Goal: Task Accomplishment & Management: Manage account settings

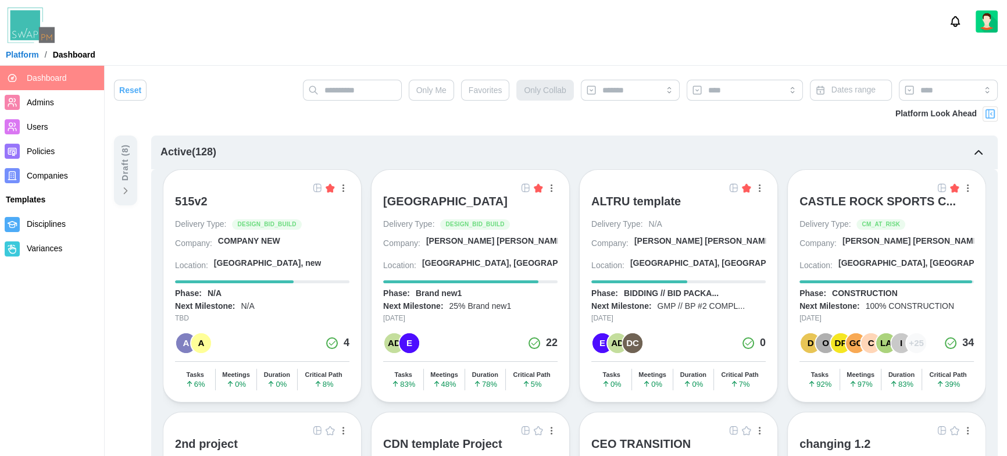
click at [60, 169] on span "Companies" at bounding box center [63, 176] width 73 height 15
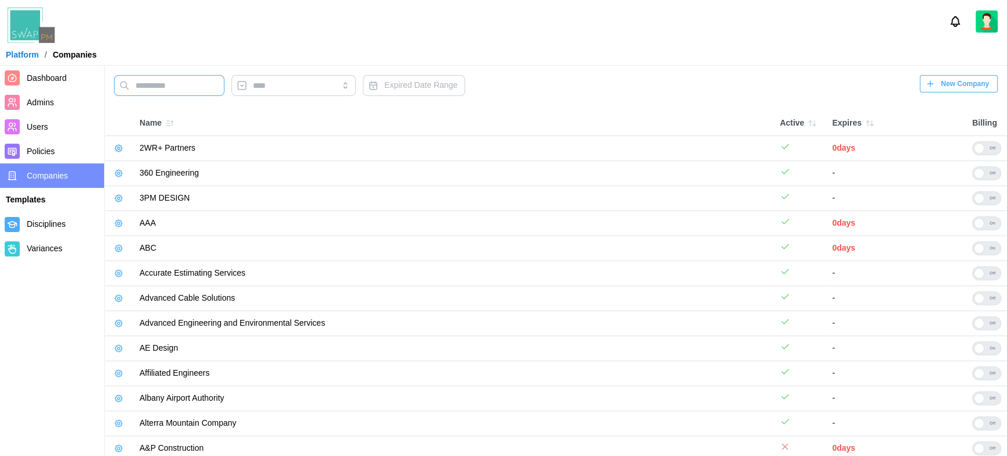
click at [181, 81] on input "text" at bounding box center [169, 85] width 111 height 21
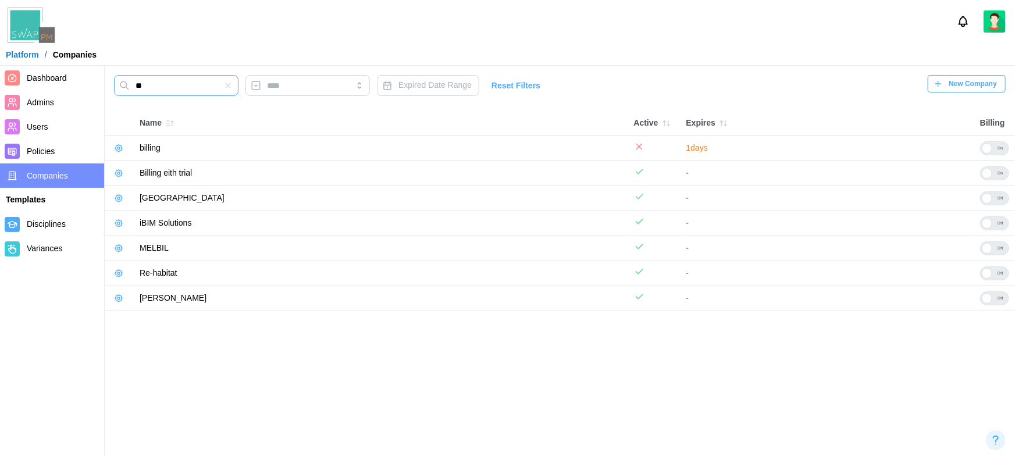
type input "**"
click at [117, 146] on icon "button" at bounding box center [118, 148] width 9 height 9
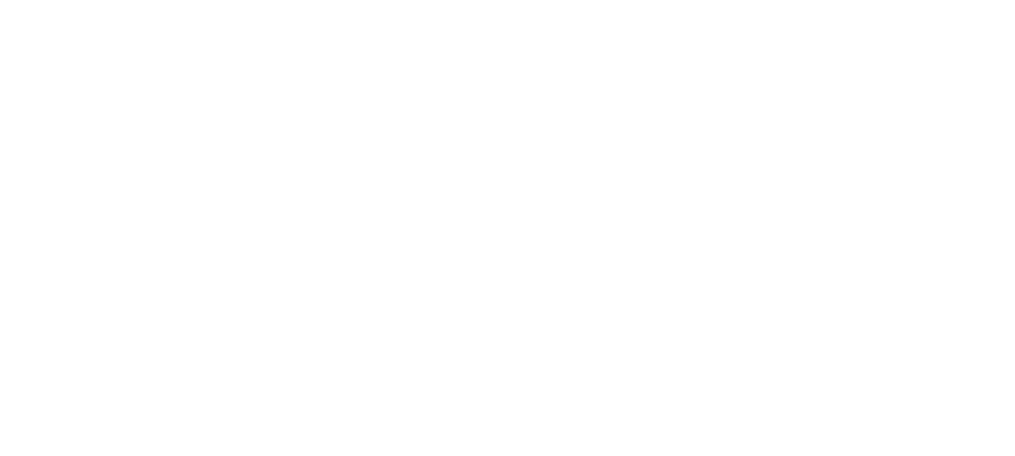
click at [504, 0] on html at bounding box center [507, 0] width 1015 height 0
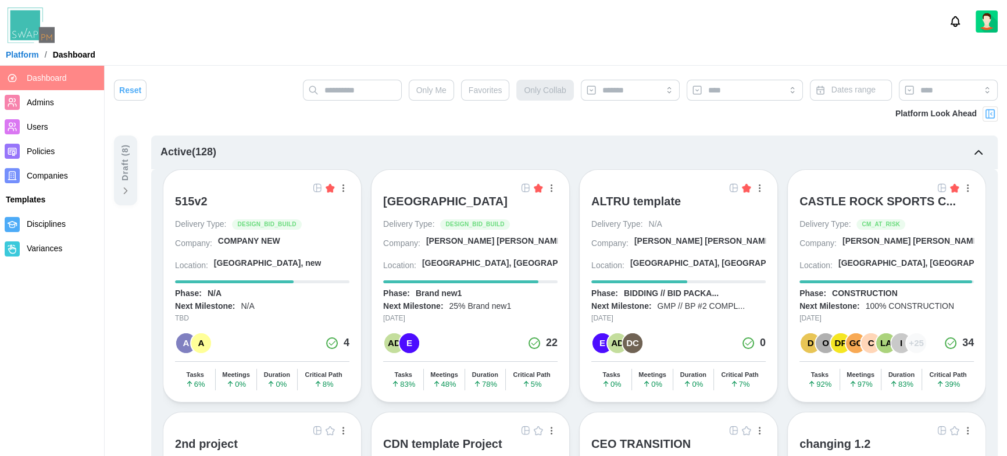
click at [48, 180] on span "Companies" at bounding box center [47, 175] width 41 height 9
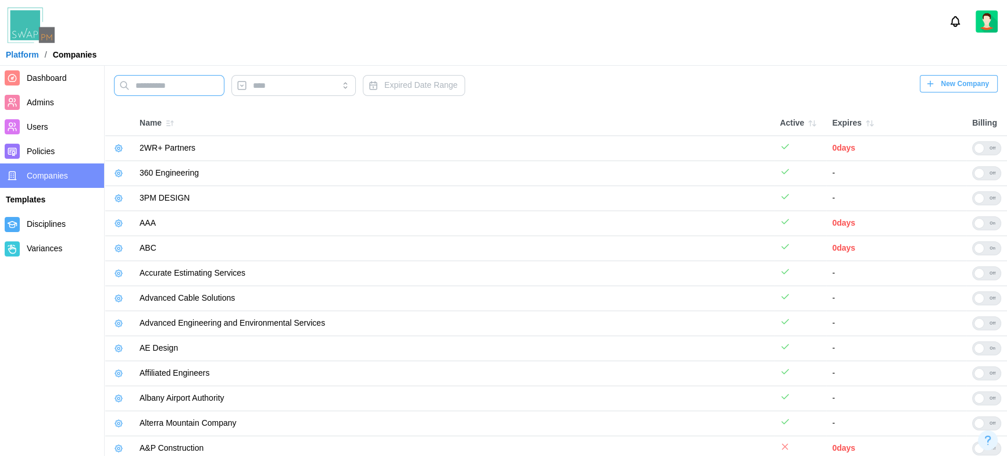
click at [193, 90] on input "text" at bounding box center [169, 85] width 111 height 21
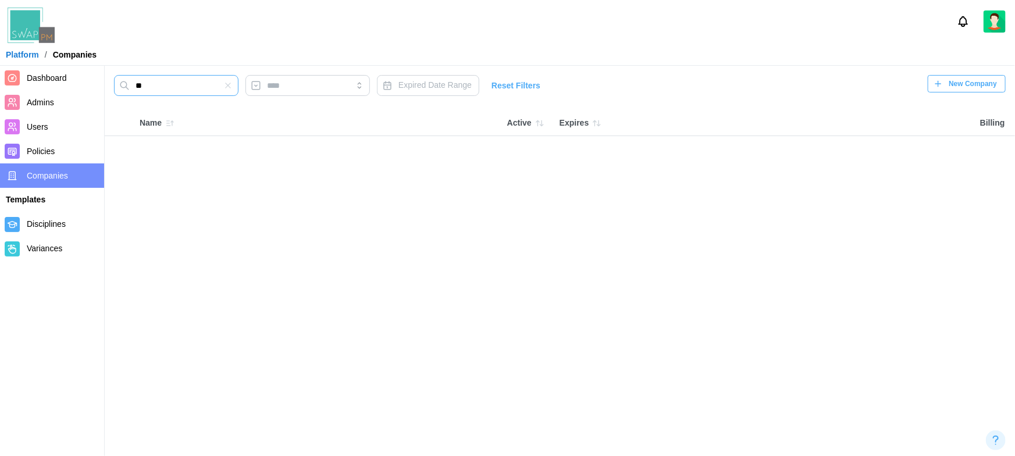
type input "**"
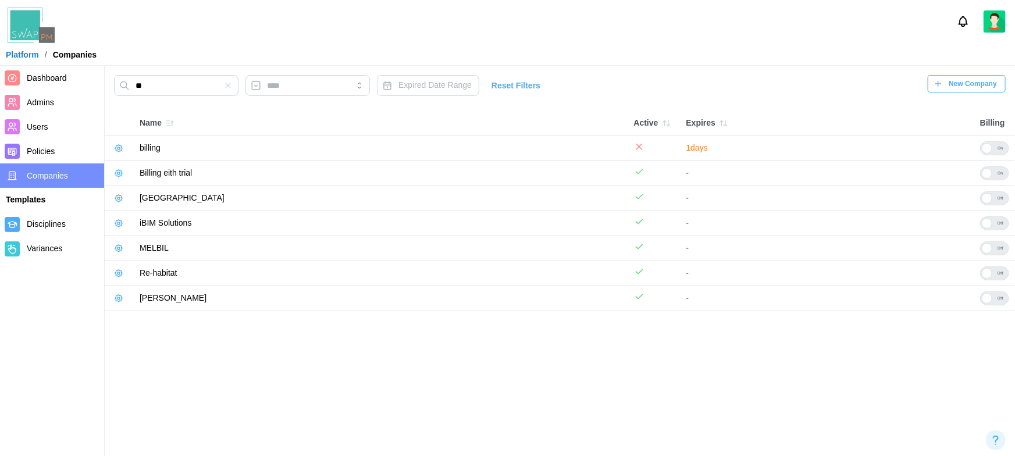
click at [117, 176] on icon "button" at bounding box center [118, 173] width 7 height 7
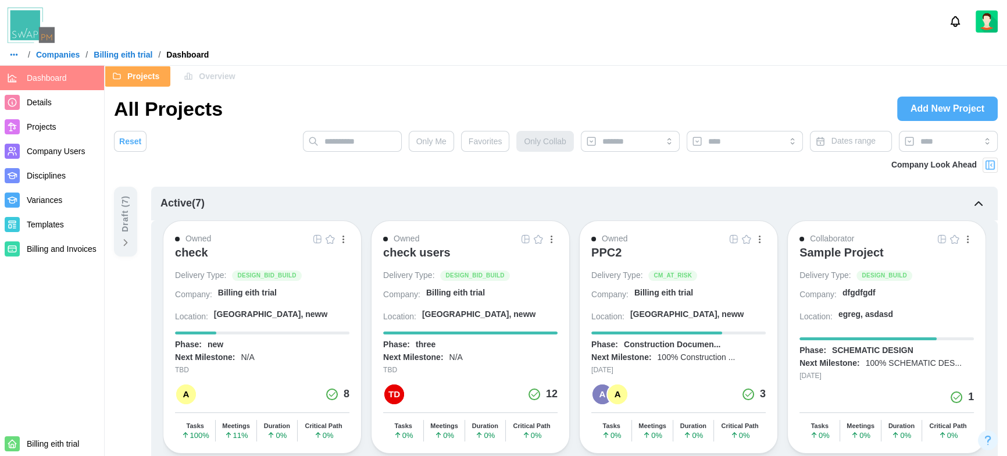
click at [990, 166] on img at bounding box center [991, 165] width 12 height 12
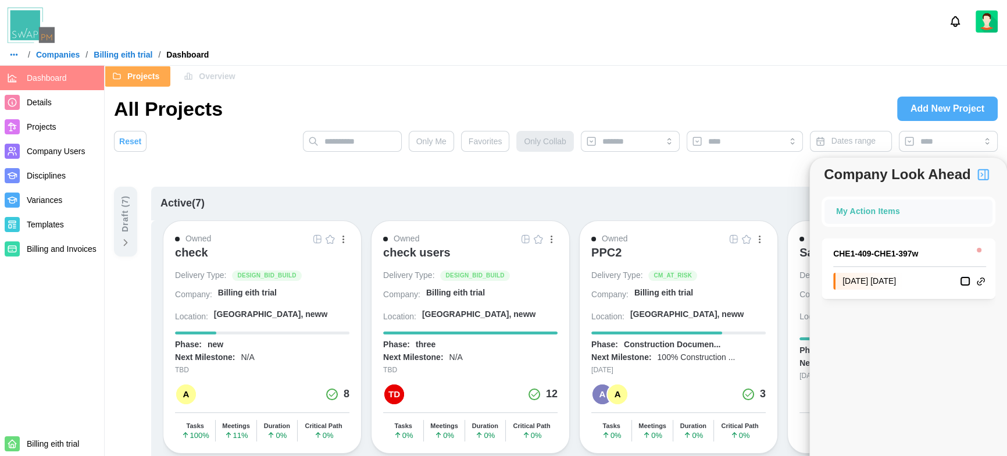
click at [886, 255] on link "CHE1 - 409 - CHE1-397w" at bounding box center [901, 254] width 134 height 13
click at [318, 32] on div at bounding box center [503, 21] width 1007 height 43
click at [867, 251] on link "CHE1 - 409 - CHE1-397w" at bounding box center [901, 254] width 134 height 13
click at [53, 123] on span "Projects" at bounding box center [42, 126] width 30 height 9
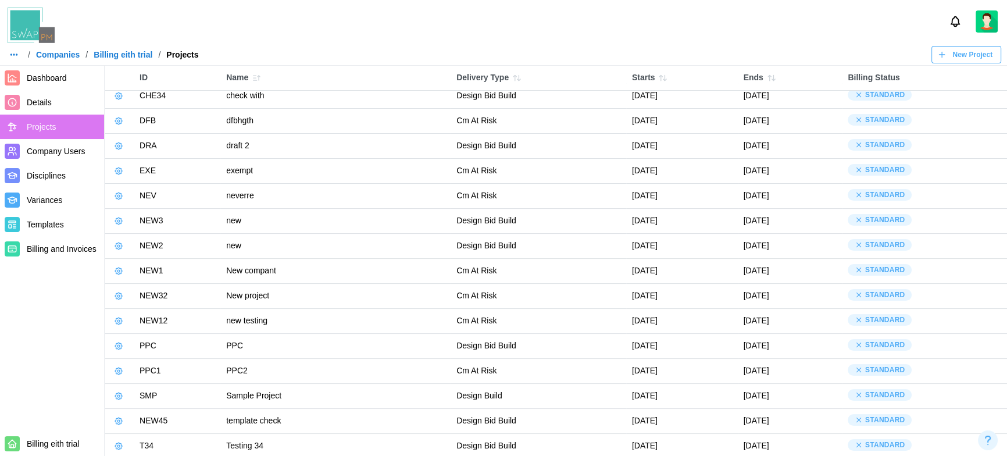
scroll to position [183, 0]
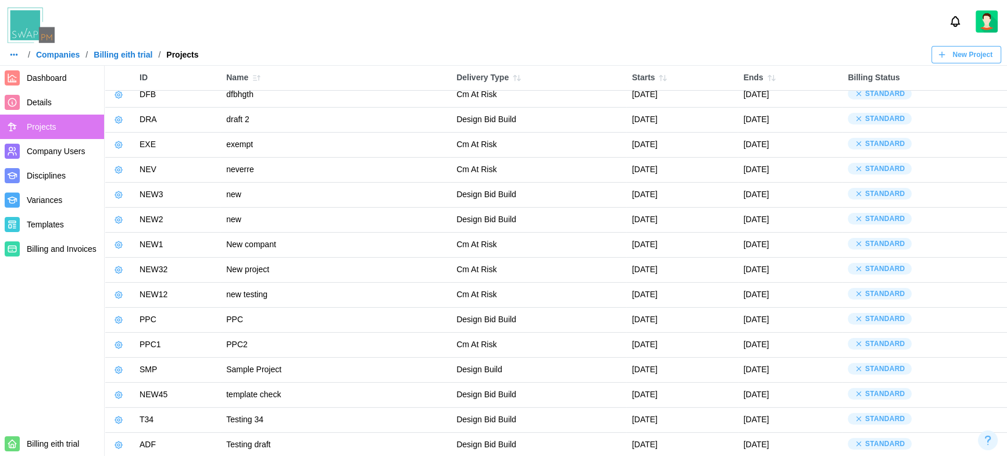
click at [960, 59] on span "New Project" at bounding box center [973, 55] width 40 height 16
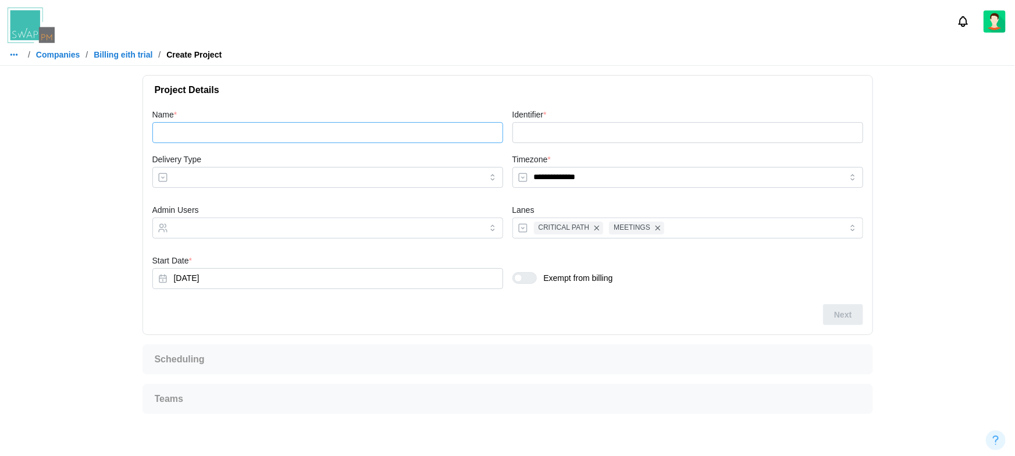
click at [315, 134] on input "Name *" at bounding box center [327, 132] width 351 height 21
type input "*"
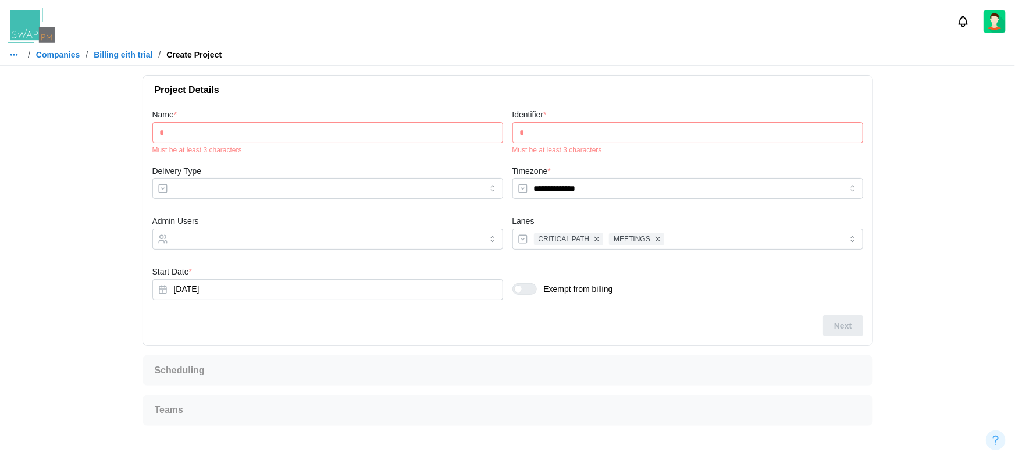
type input "**"
type input "***"
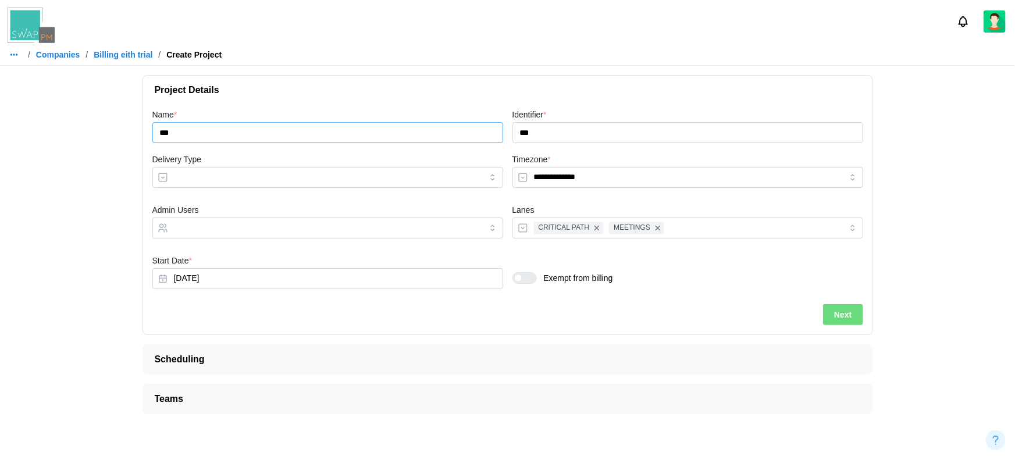
type input "***"
click at [836, 315] on span "Next" at bounding box center [842, 315] width 17 height 20
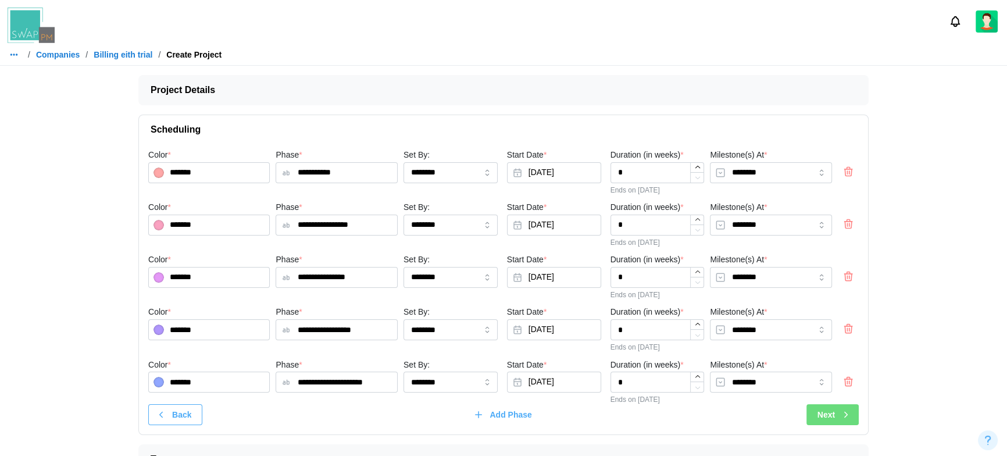
click at [822, 411] on span "Next" at bounding box center [826, 415] width 17 height 20
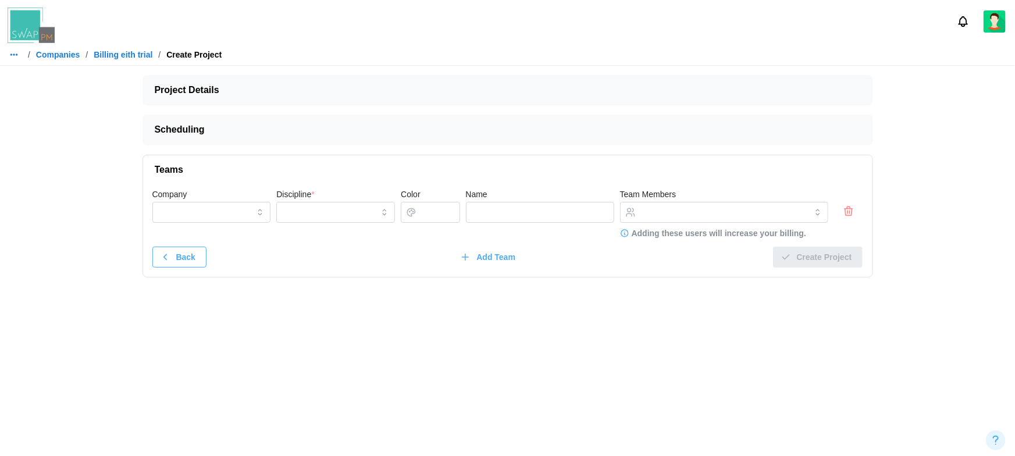
click at [843, 212] on icon "button" at bounding box center [849, 211] width 12 height 14
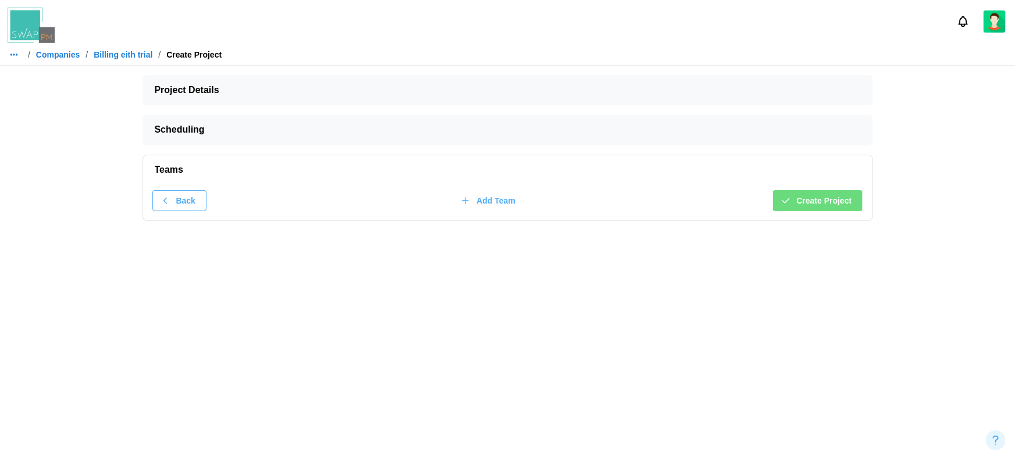
click at [817, 202] on span "Create Project" at bounding box center [824, 201] width 55 height 20
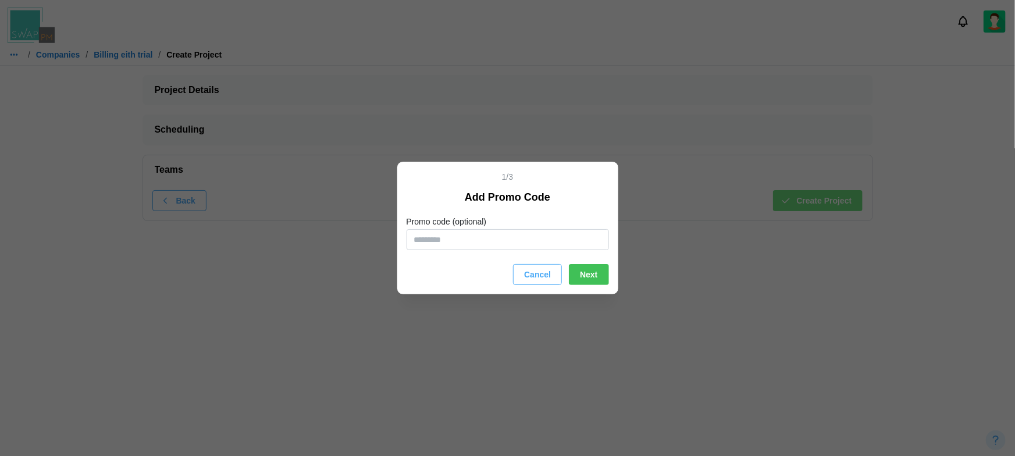
click at [529, 275] on span "Cancel" at bounding box center [537, 275] width 27 height 20
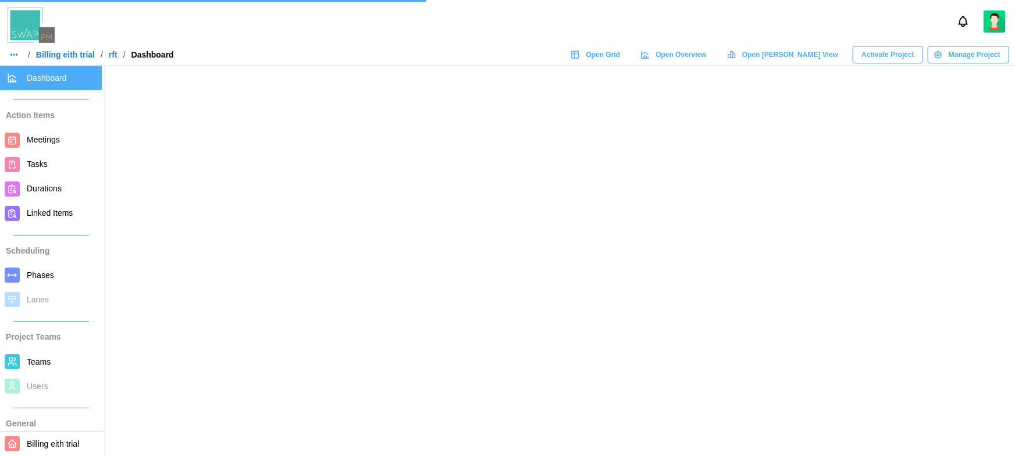
click at [32, 144] on span "Meetings" at bounding box center [62, 140] width 70 height 15
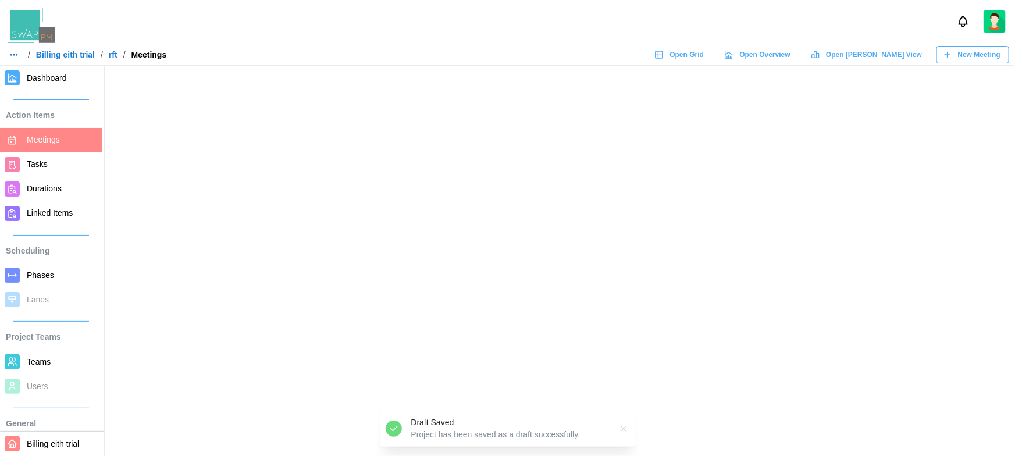
click at [978, 51] on span "New Meeting" at bounding box center [979, 55] width 42 height 16
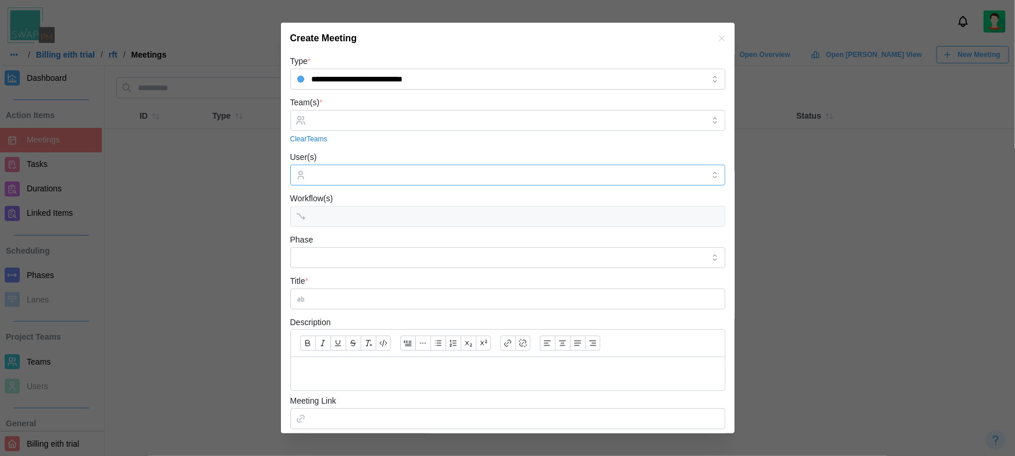
click at [364, 177] on input "User(s)" at bounding box center [508, 174] width 392 height 9
click at [383, 122] on input "Team(s) *" at bounding box center [508, 120] width 392 height 9
click at [718, 41] on icon "button" at bounding box center [721, 38] width 9 height 9
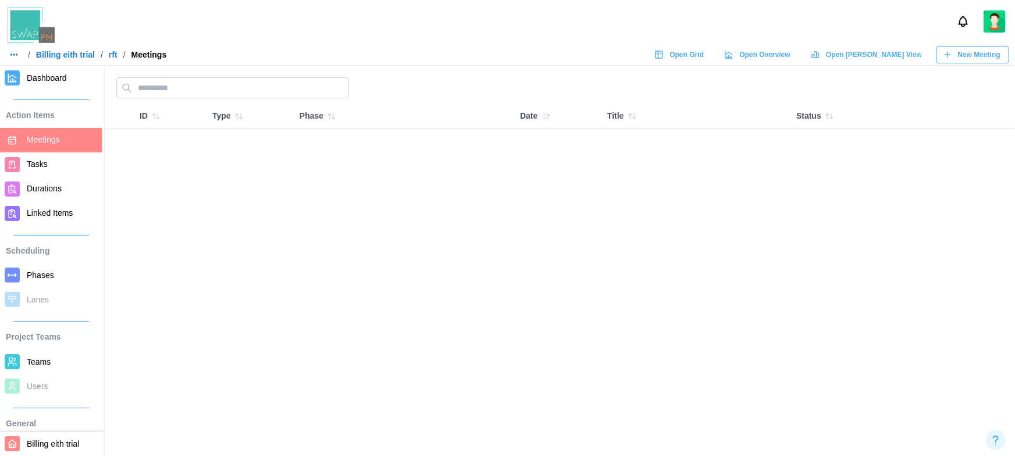
click at [56, 358] on span "Teams" at bounding box center [62, 362] width 70 height 15
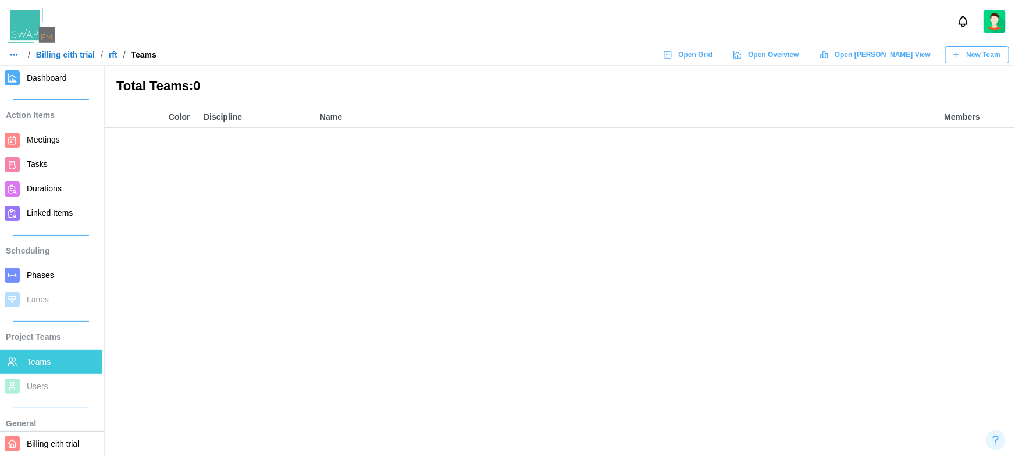
click at [995, 49] on span "New Team" at bounding box center [984, 55] width 34 height 16
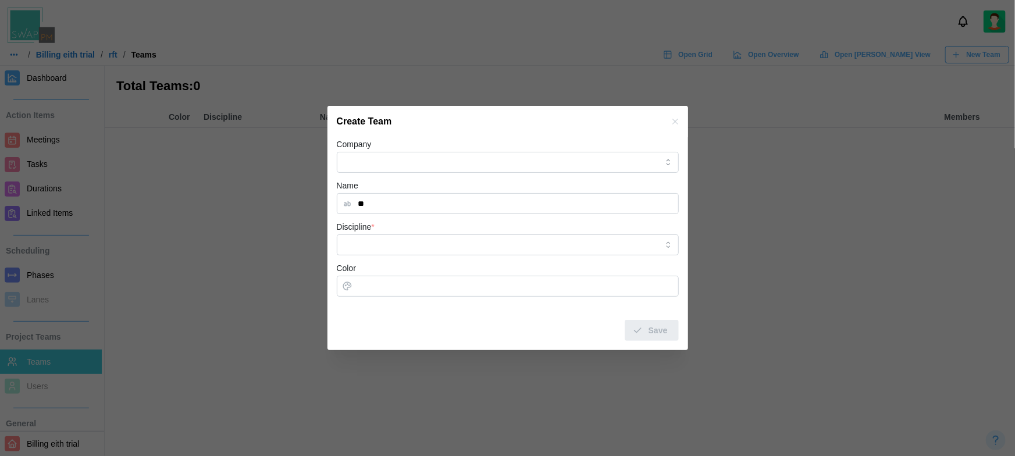
type input "**"
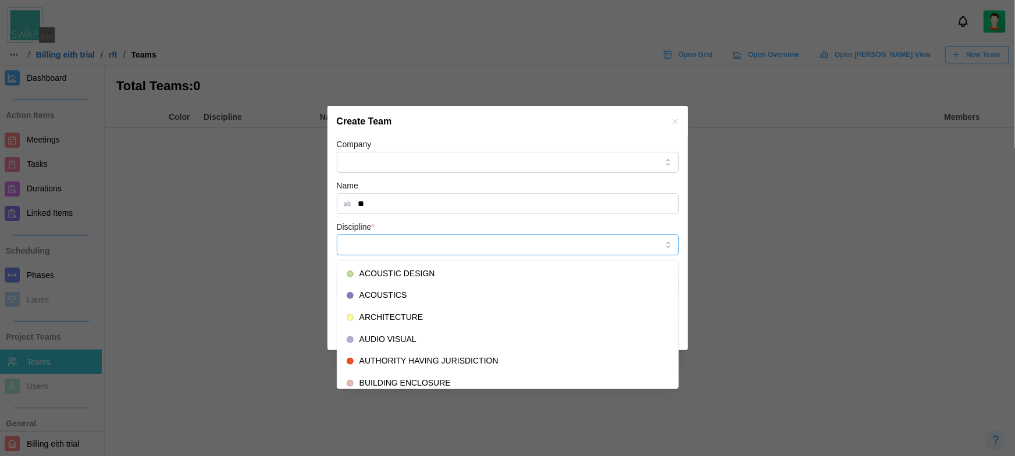
click at [430, 254] on input "Discipline *" at bounding box center [508, 244] width 342 height 21
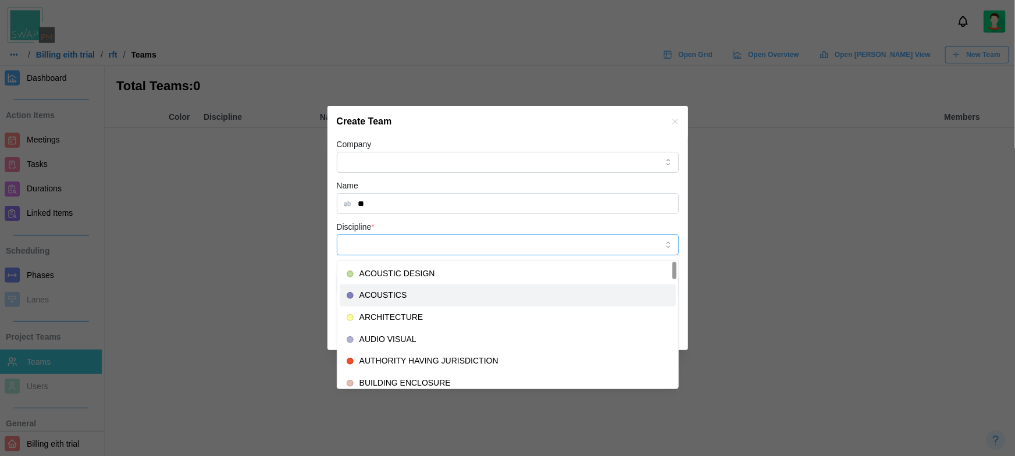
type input "*********"
type input "*******"
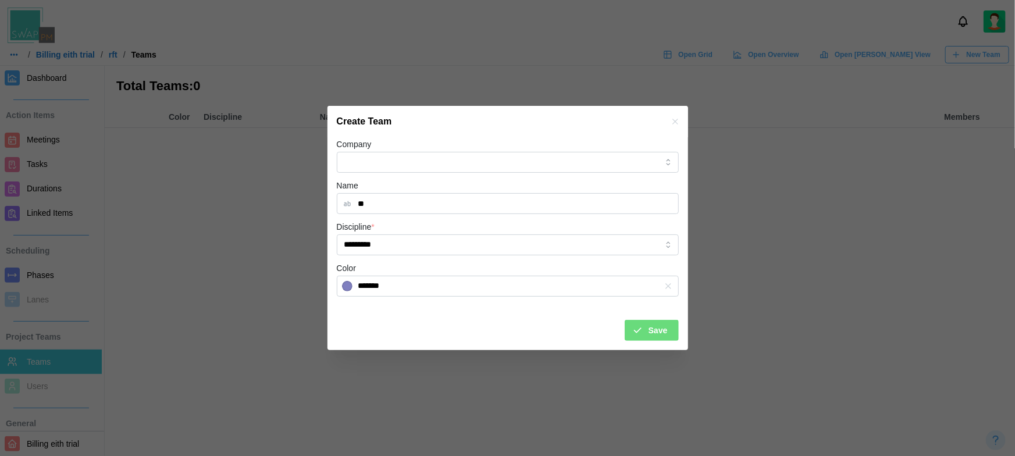
click at [643, 328] on div "Save" at bounding box center [649, 330] width 35 height 20
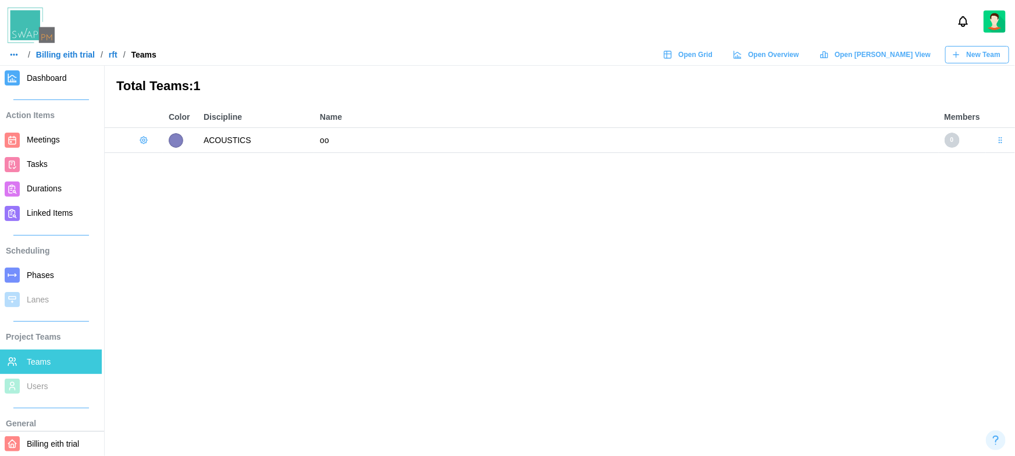
click at [145, 141] on icon "button" at bounding box center [143, 140] width 9 height 9
click at [169, 170] on div "Add User Edit Team Delete Team" at bounding box center [174, 186] width 73 height 64
click at [169, 162] on div "Add User Edit Team Delete Team" at bounding box center [174, 186] width 73 height 64
click at [170, 183] on div "Edit Team" at bounding box center [181, 185] width 45 height 9
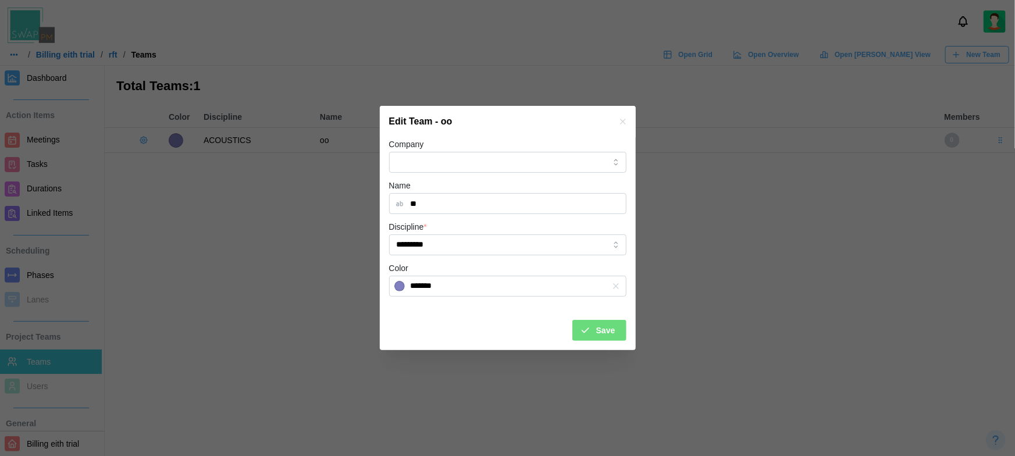
click at [621, 126] on button "button" at bounding box center [623, 121] width 13 height 13
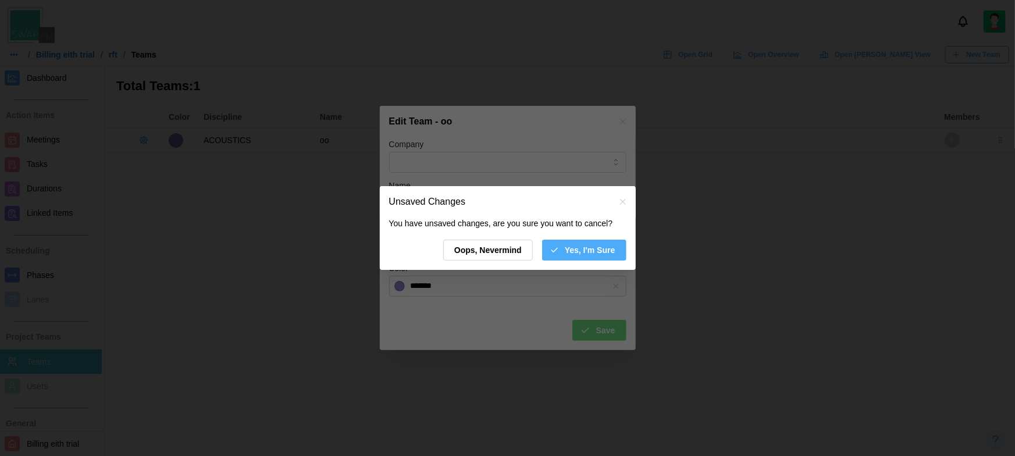
click at [585, 251] on span "Yes, I'm Sure" at bounding box center [590, 250] width 51 height 20
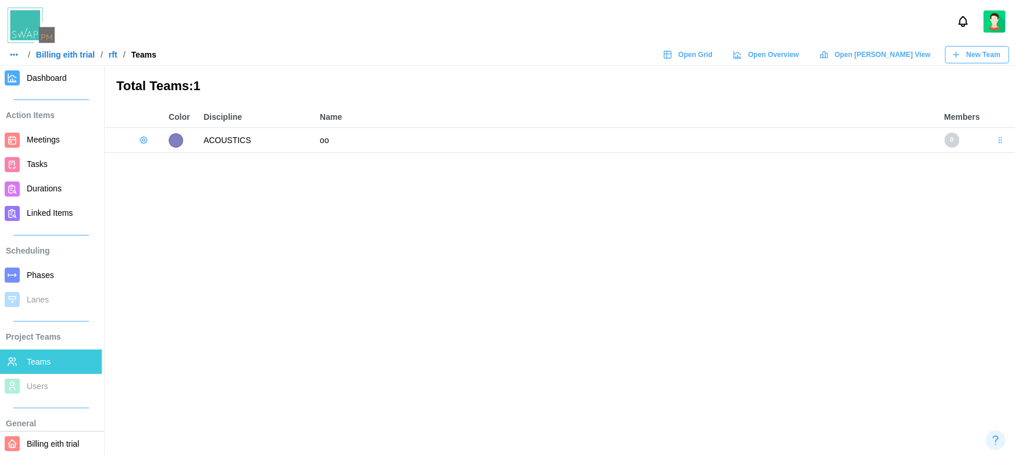
click at [140, 137] on icon "button" at bounding box center [143, 140] width 9 height 9
click at [52, 74] on span "Dashboard" at bounding box center [47, 77] width 40 height 9
click at [713, 54] on span "Open Grid" at bounding box center [695, 55] width 34 height 16
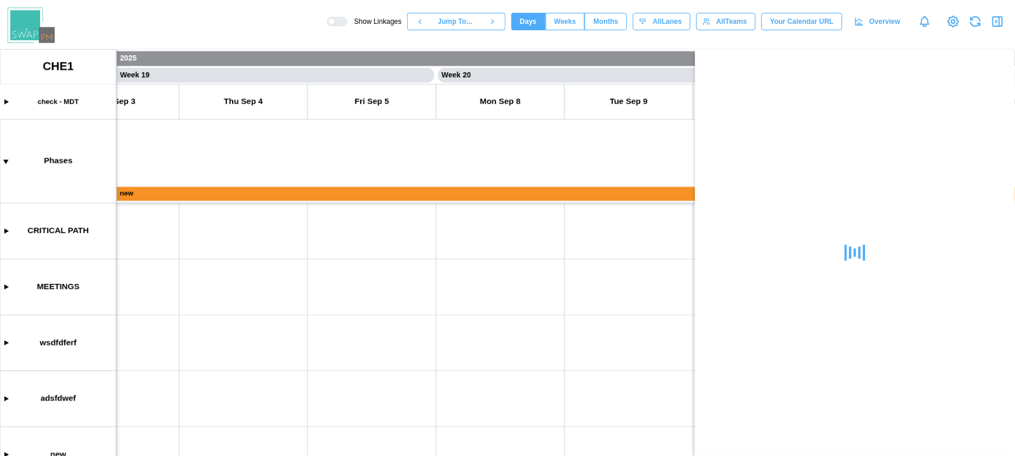
scroll to position [0, 11714]
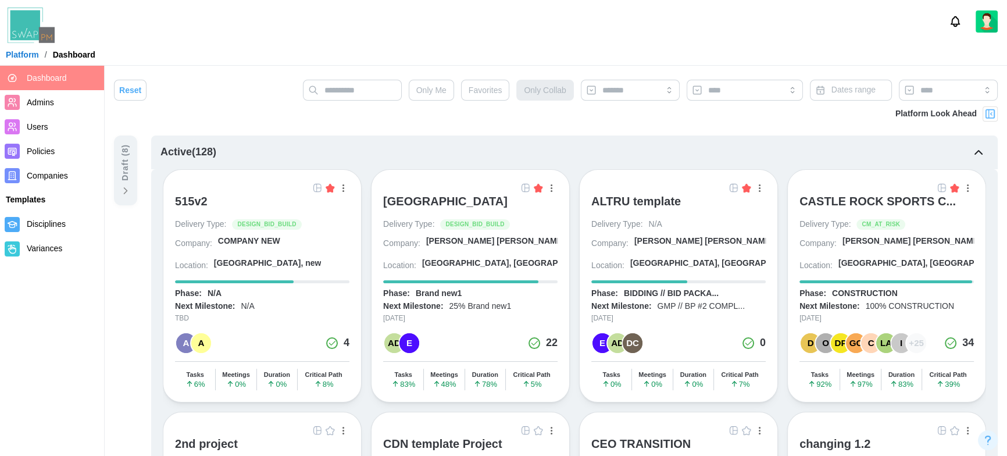
click at [227, 38] on div at bounding box center [503, 21] width 1007 height 43
click at [140, 38] on div at bounding box center [503, 21] width 1007 height 43
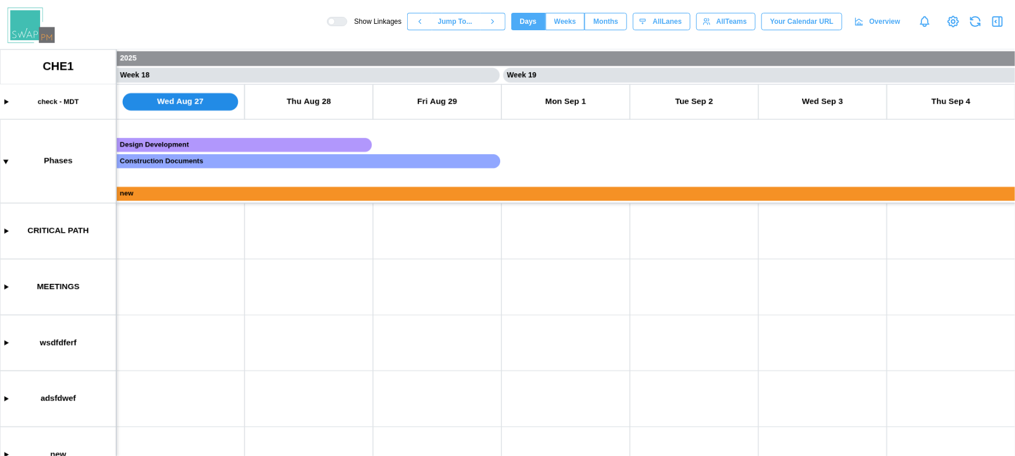
scroll to position [0, 11173]
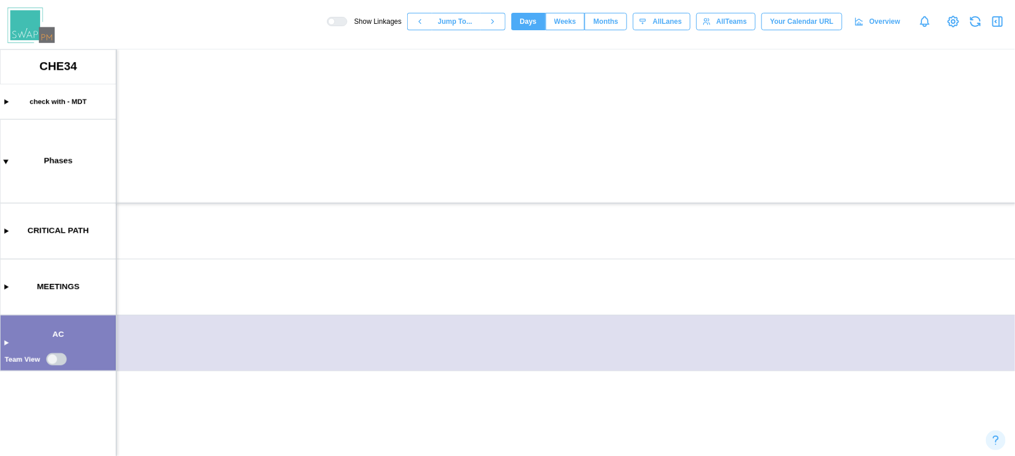
click at [5, 102] on canvas at bounding box center [507, 252] width 1015 height 407
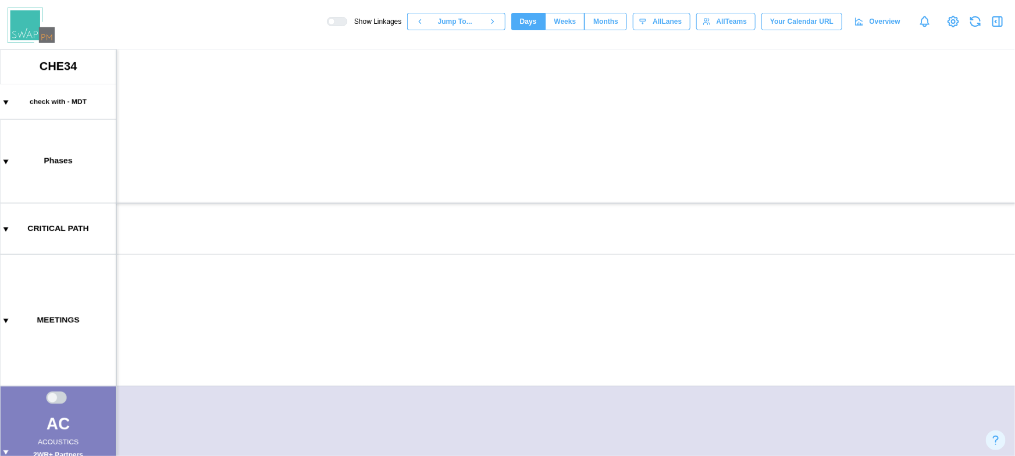
click at [5, 102] on canvas at bounding box center [507, 252] width 1015 height 407
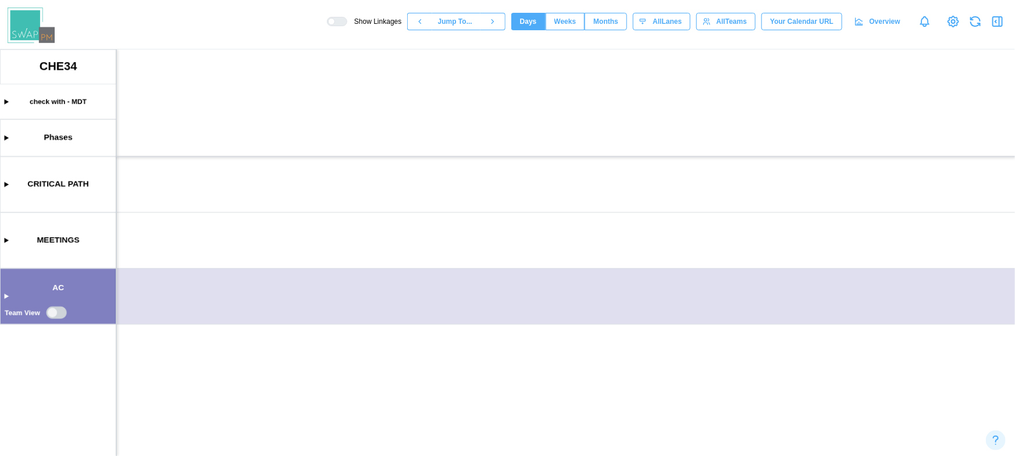
click at [7, 297] on canvas at bounding box center [507, 252] width 1015 height 407
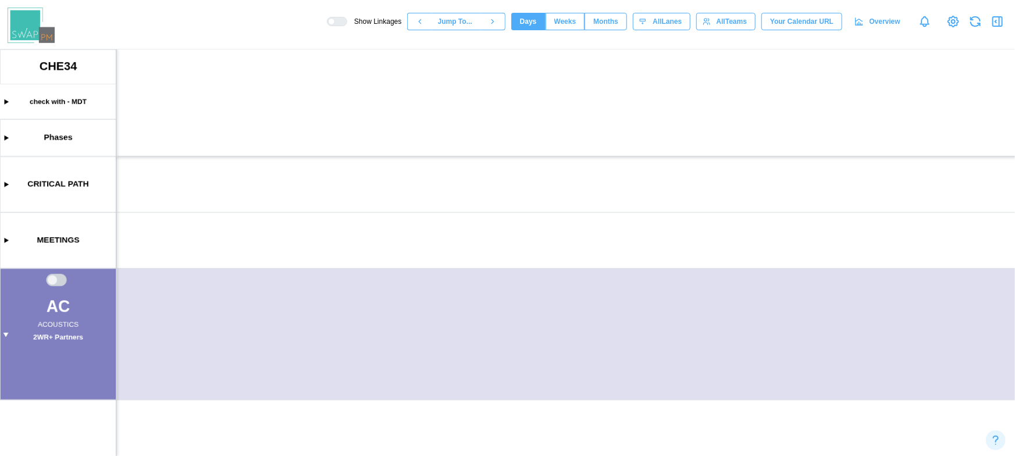
click at [8, 334] on canvas at bounding box center [507, 252] width 1015 height 407
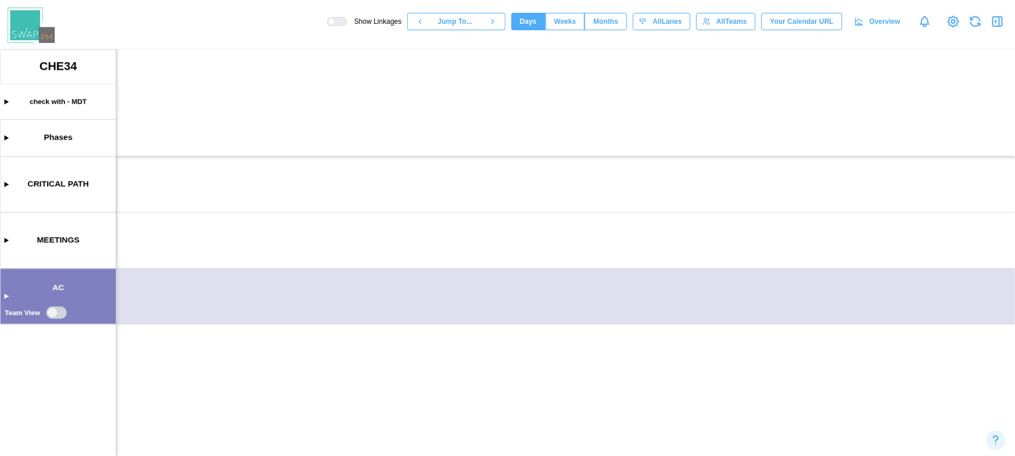
click at [951, 20] on icon at bounding box center [953, 22] width 14 height 14
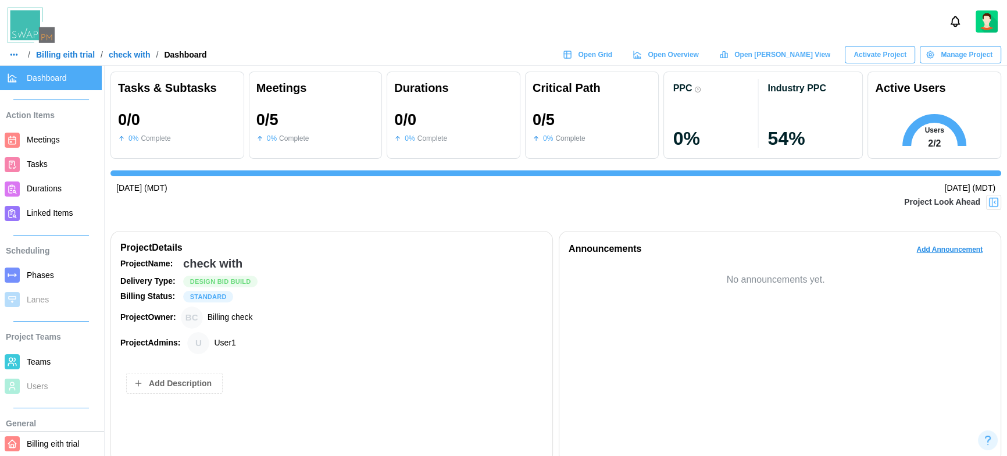
click at [40, 141] on span "Meetings" at bounding box center [43, 139] width 33 height 9
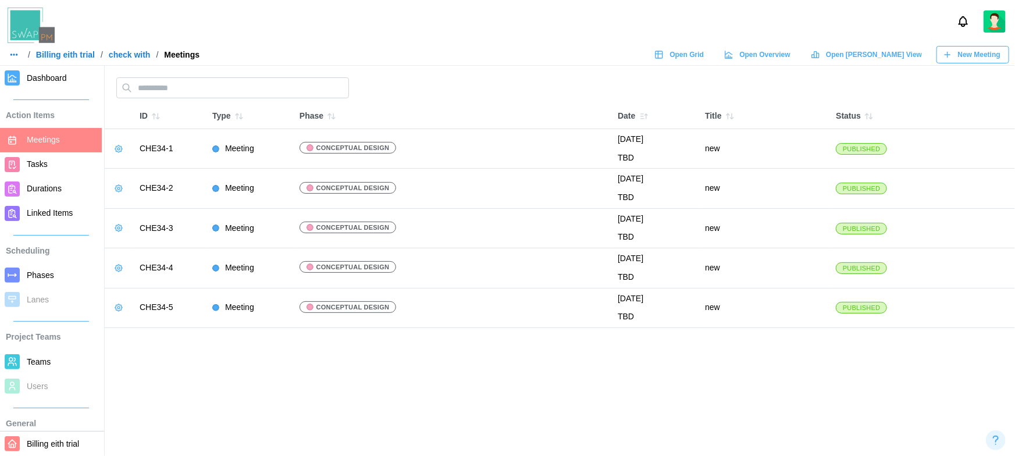
click at [67, 77] on span "Dashboard" at bounding box center [62, 78] width 70 height 15
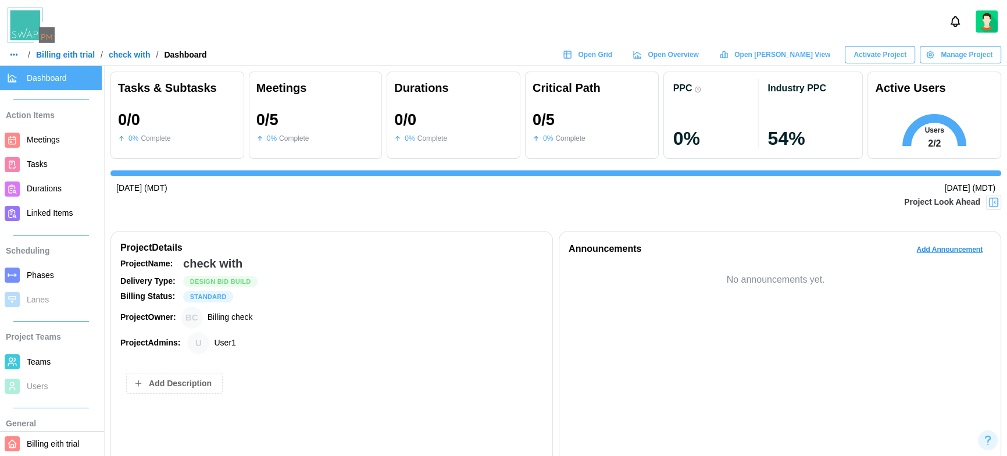
click at [44, 274] on span "Phases" at bounding box center [40, 274] width 27 height 9
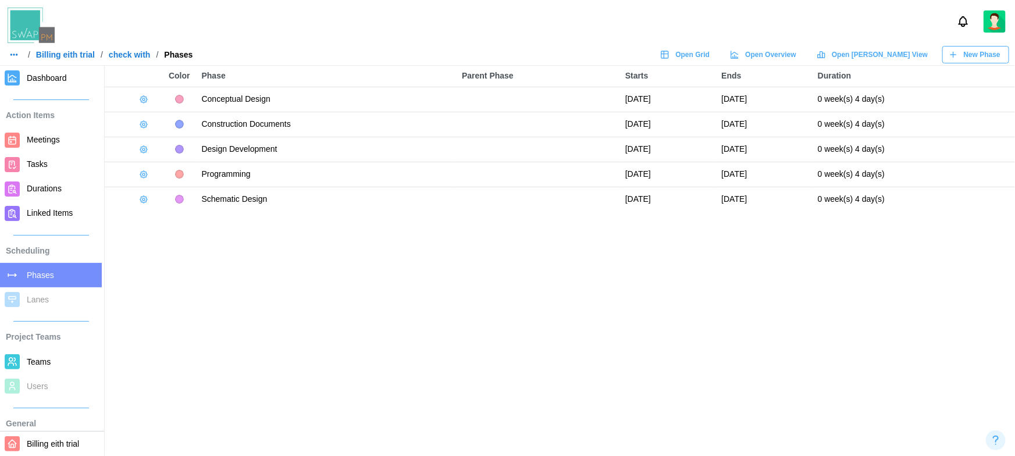
click at [47, 364] on span "Teams" at bounding box center [39, 361] width 24 height 9
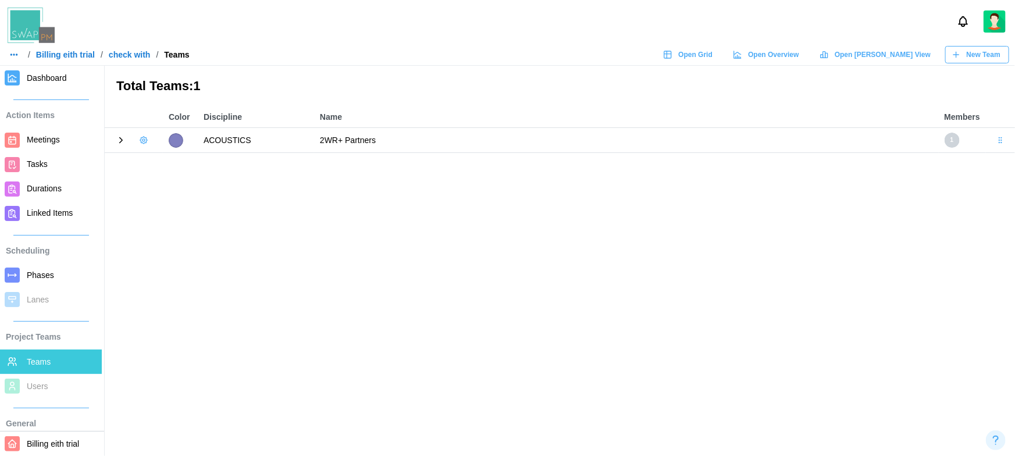
click at [120, 138] on icon at bounding box center [121, 140] width 3 height 5
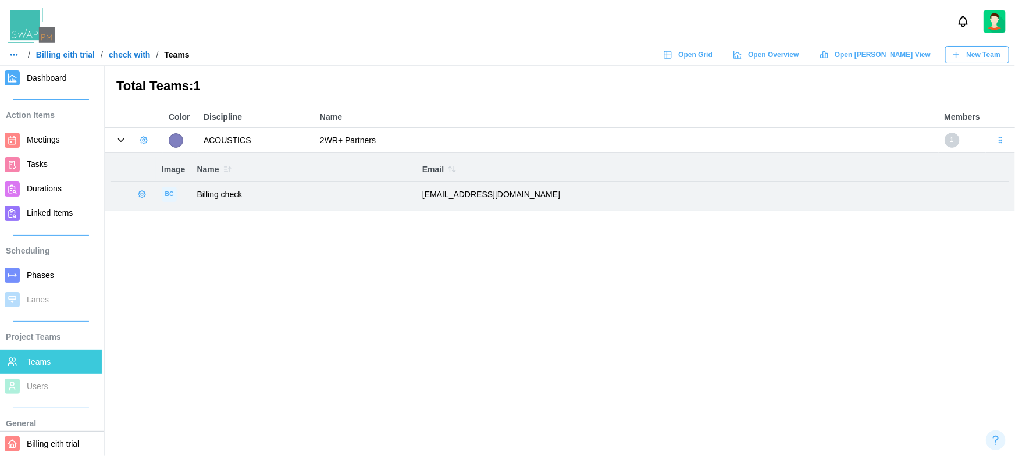
click at [143, 141] on icon "button" at bounding box center [144, 140] width 2 height 2
click at [188, 156] on div "Add User Edit Team Delete Team" at bounding box center [174, 186] width 73 height 64
click at [236, 307] on main "Total Teams: 1 Color Discipline Name Members ACOUSTICS 2WR+ Partners 1 Image Na…" at bounding box center [507, 228] width 1015 height 456
click at [146, 144] on icon "button" at bounding box center [143, 140] width 9 height 9
click at [258, 282] on main "Total Teams: 1 Color Discipline Name Members ACOUSTICS 2WR+ Partners 1 Image Na…" at bounding box center [507, 228] width 1015 height 456
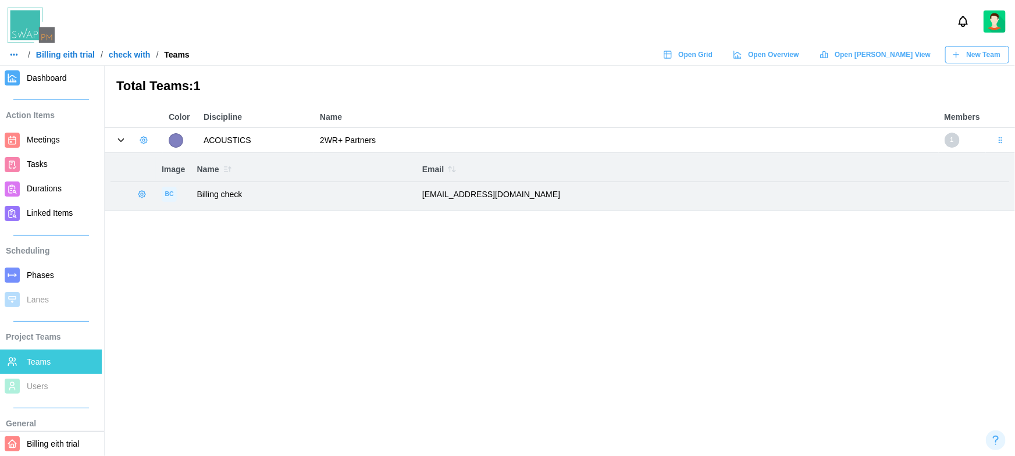
click at [272, 297] on main "Total Teams: 1 Color Discipline Name Members ACOUSTICS 2WR+ Partners 1 Image Na…" at bounding box center [507, 228] width 1015 height 456
click at [365, 280] on main "Total Teams: 1 Color Discipline Name Members ACOUSTICS 2WR+ Partners 1 Image Na…" at bounding box center [507, 228] width 1015 height 456
click at [24, 141] on link "Meetings" at bounding box center [51, 140] width 102 height 24
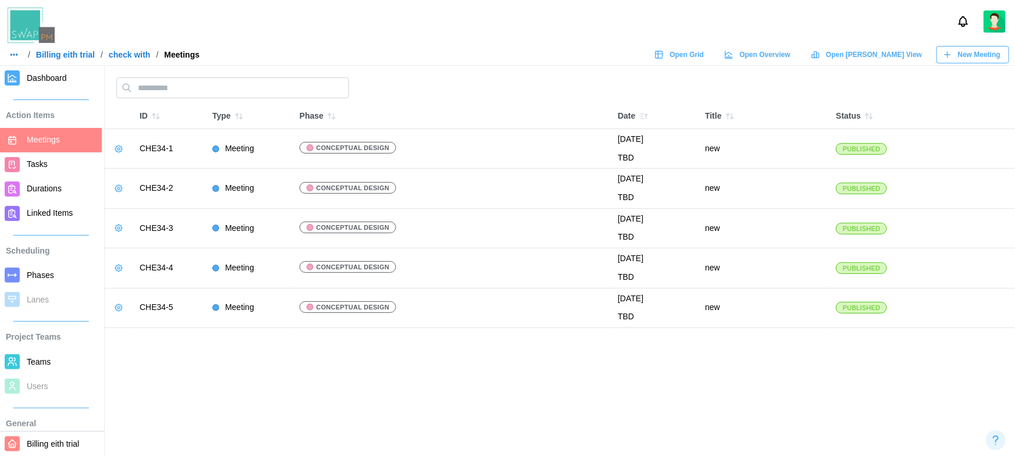
click at [120, 152] on icon "button" at bounding box center [118, 148] width 9 height 9
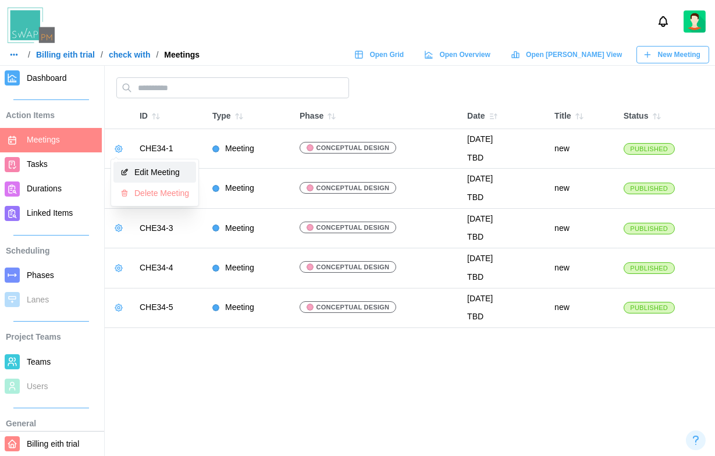
click at [150, 168] on div "Edit Meeting" at bounding box center [161, 172] width 55 height 9
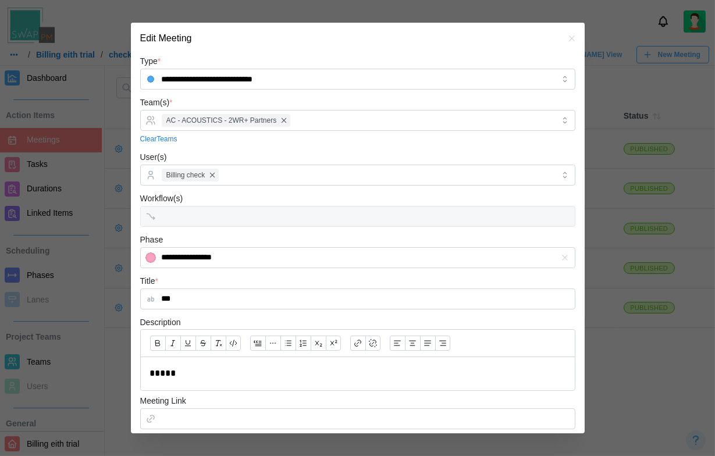
click at [567, 35] on icon "button" at bounding box center [571, 38] width 9 height 9
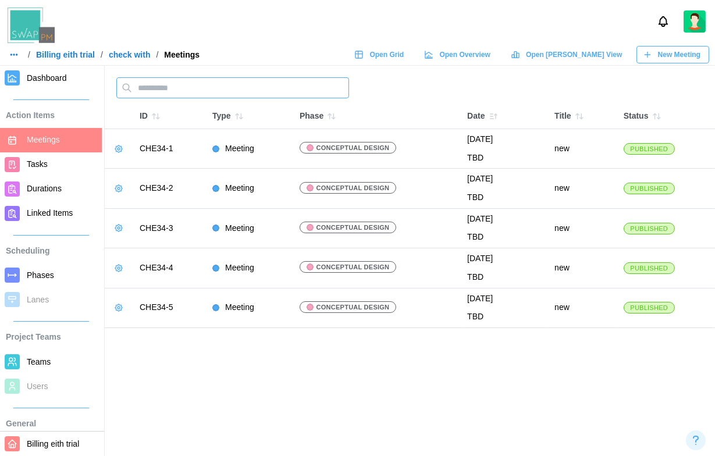
click at [237, 97] on input "text" at bounding box center [232, 87] width 233 height 21
type input "*"
click at [44, 88] on link "Dashboard" at bounding box center [51, 78] width 102 height 24
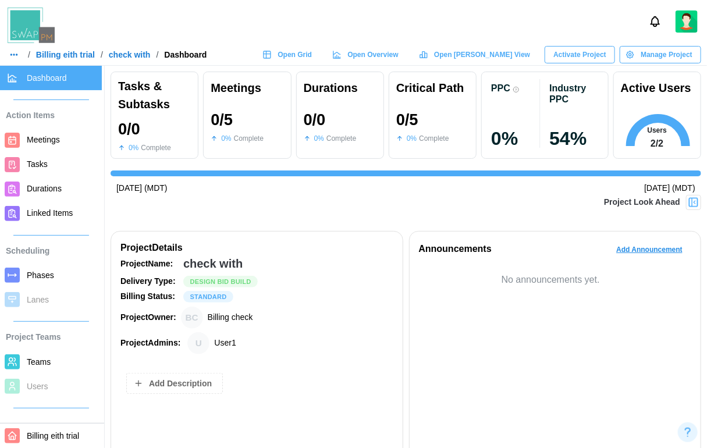
click at [595, 51] on span "Activate Project" at bounding box center [579, 55] width 53 height 16
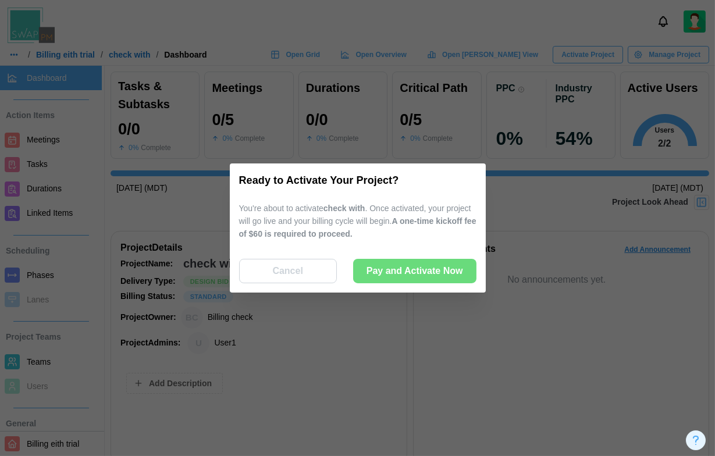
click at [412, 271] on span "Pay and Activate Now" at bounding box center [414, 270] width 97 height 23
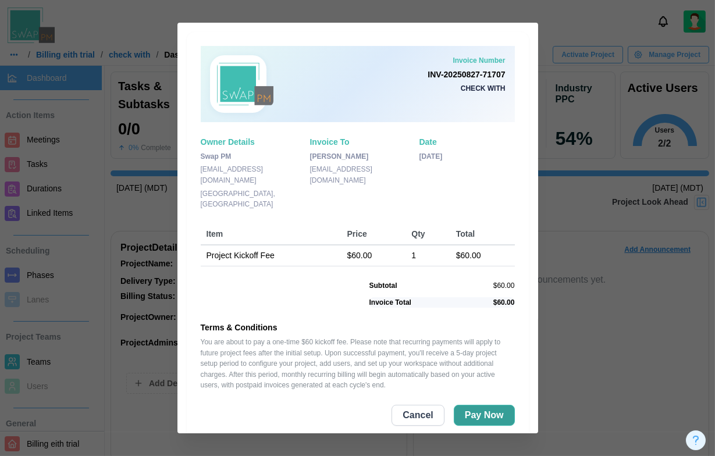
click at [475, 412] on span "Pay Now" at bounding box center [484, 415] width 39 height 20
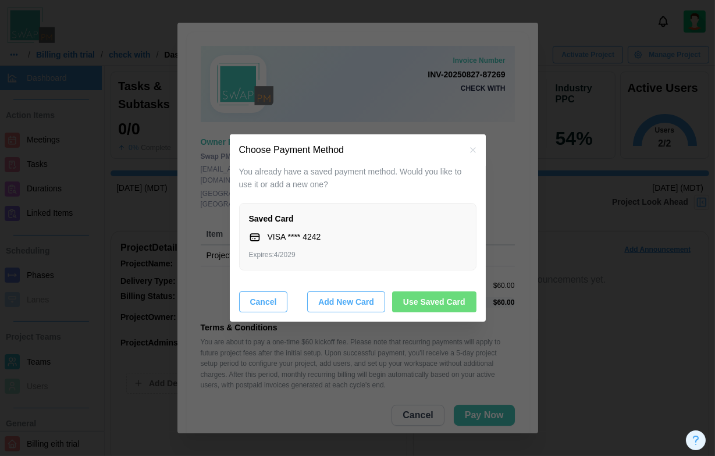
click at [415, 298] on span "Use Saved Card" at bounding box center [434, 302] width 62 height 20
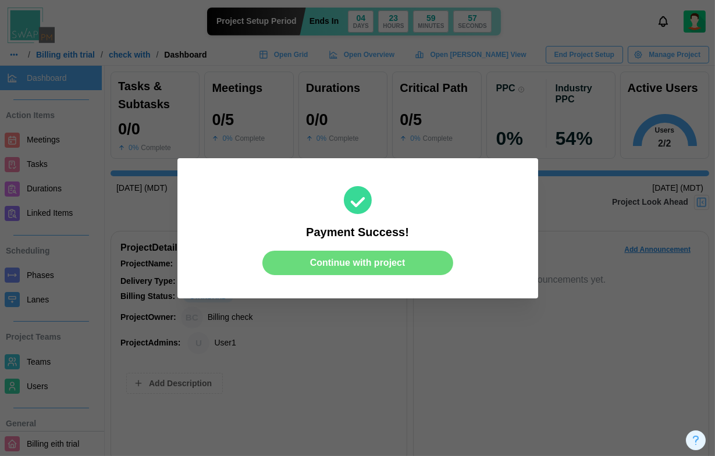
click at [355, 267] on span "Continue with project" at bounding box center [357, 262] width 95 height 23
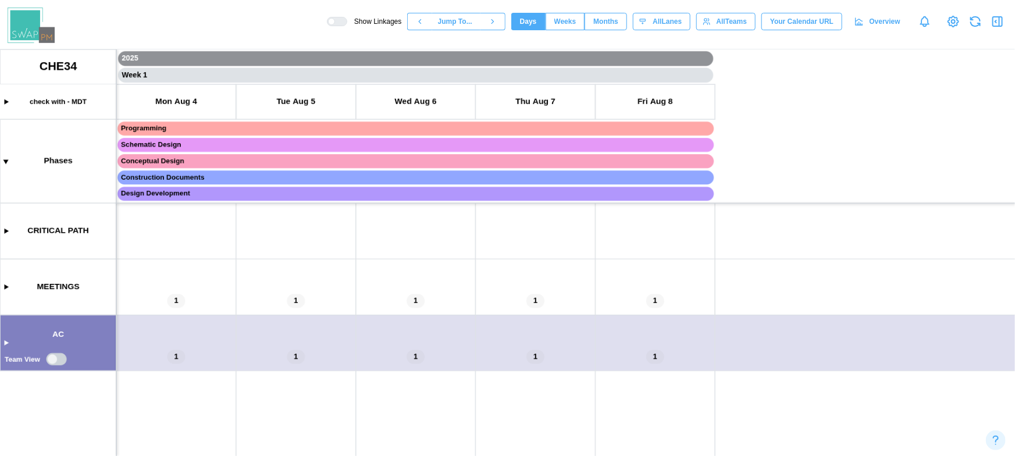
click at [53, 357] on canvas at bounding box center [507, 252] width 1015 height 407
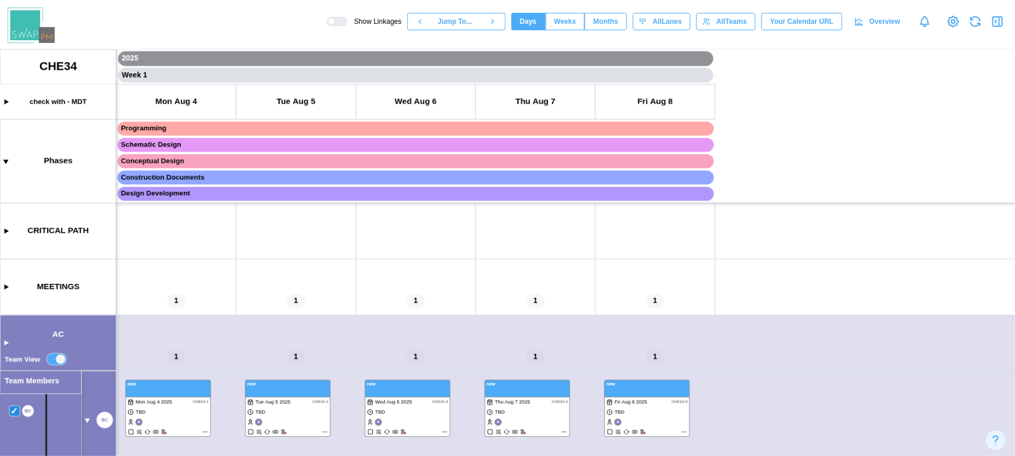
scroll to position [13, 0]
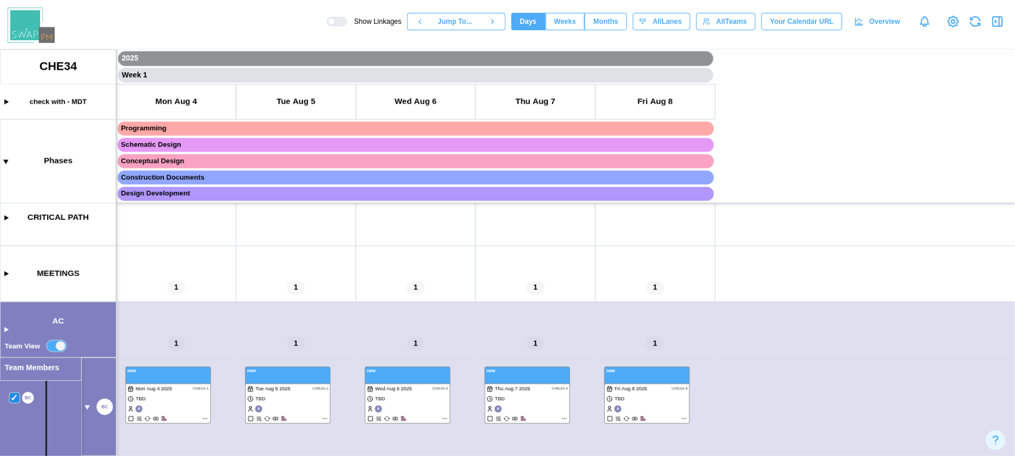
click at [54, 340] on canvas at bounding box center [507, 252] width 1015 height 407
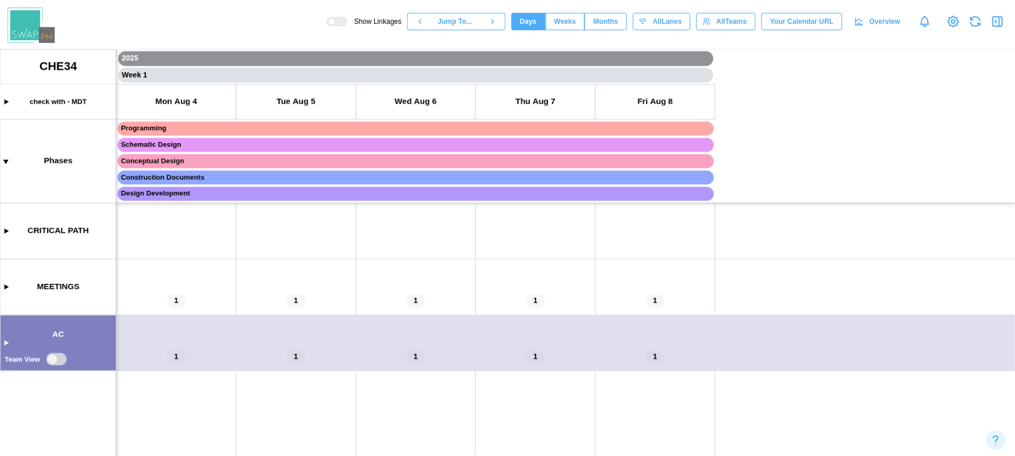
click at [596, 22] on span "Months" at bounding box center [605, 21] width 25 height 16
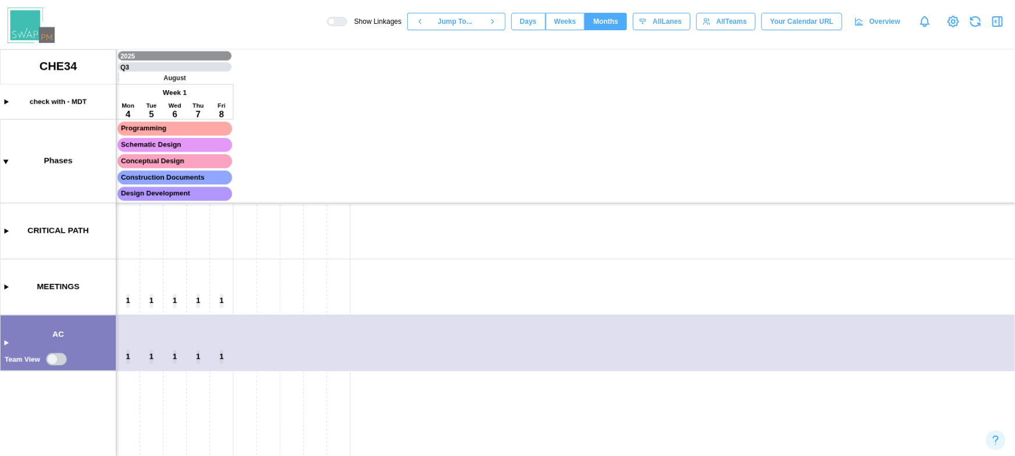
click at [561, 21] on span "Weeks" at bounding box center [565, 21] width 22 height 16
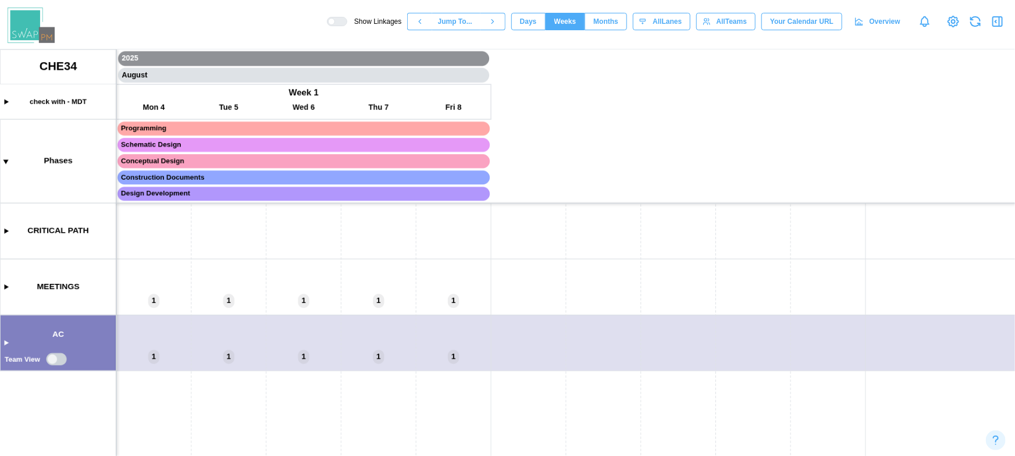
click at [2, 285] on canvas at bounding box center [507, 252] width 1015 height 407
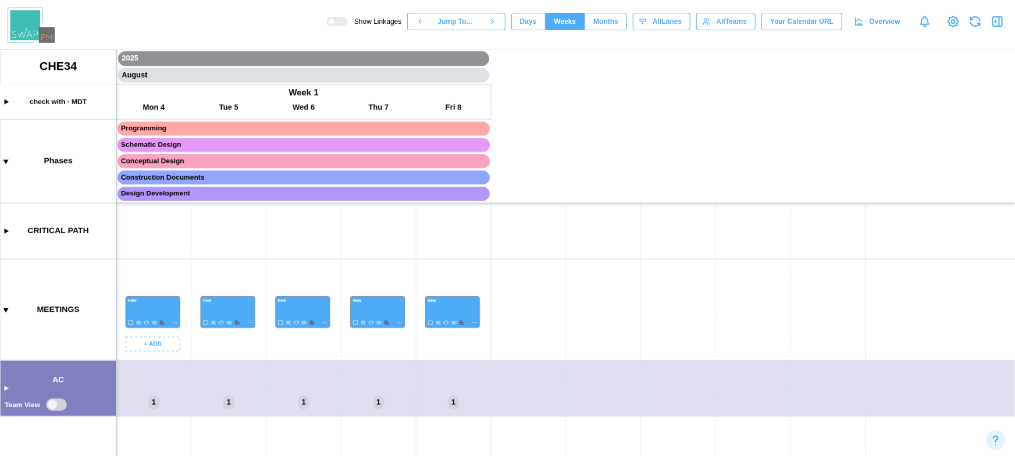
click at [174, 323] on canvas at bounding box center [507, 252] width 1015 height 407
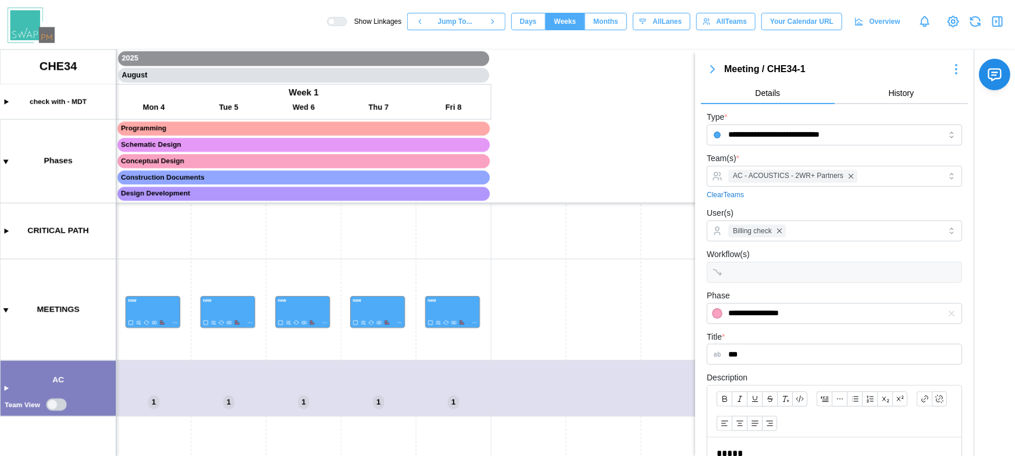
click at [714, 23] on icon "button" at bounding box center [998, 22] width 14 height 14
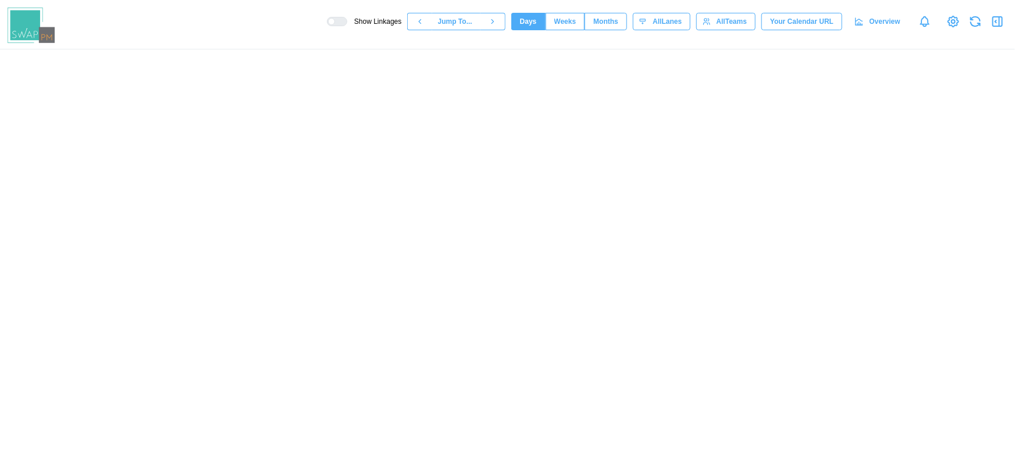
scroll to position [0, 11173]
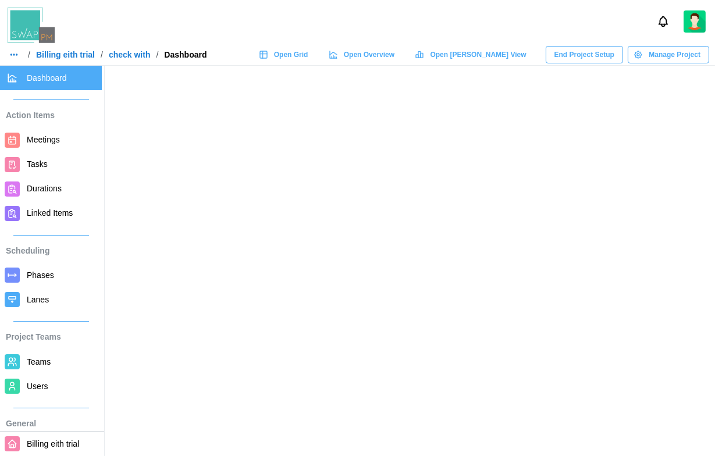
click at [54, 361] on span "Teams" at bounding box center [62, 362] width 70 height 15
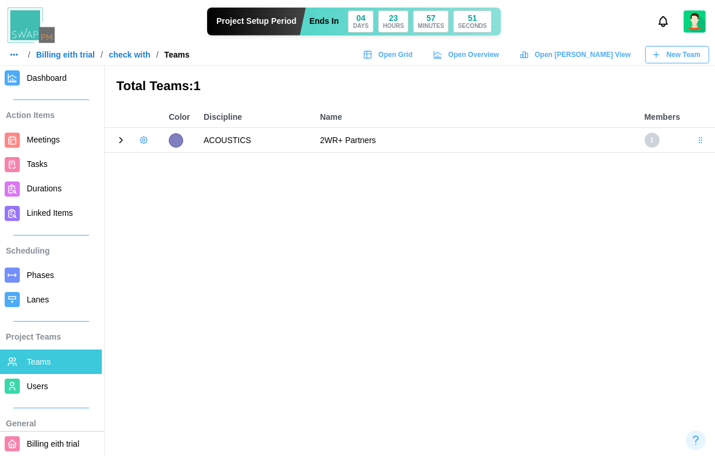
click at [119, 138] on icon at bounding box center [121, 140] width 10 height 10
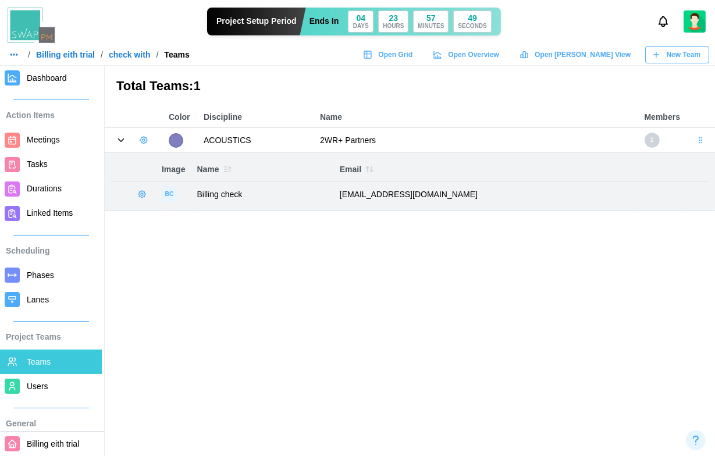
click at [142, 192] on icon "button" at bounding box center [141, 194] width 9 height 9
click at [183, 222] on div "Manage User" at bounding box center [195, 219] width 74 height 13
click at [144, 140] on icon "button" at bounding box center [143, 140] width 9 height 9
click at [179, 170] on button "Add User" at bounding box center [174, 165] width 73 height 22
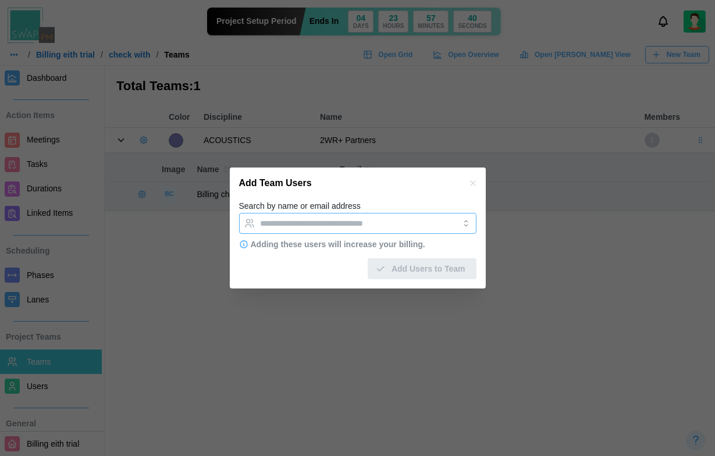
click at [348, 228] on div at bounding box center [346, 223] width 176 height 20
type input "*"
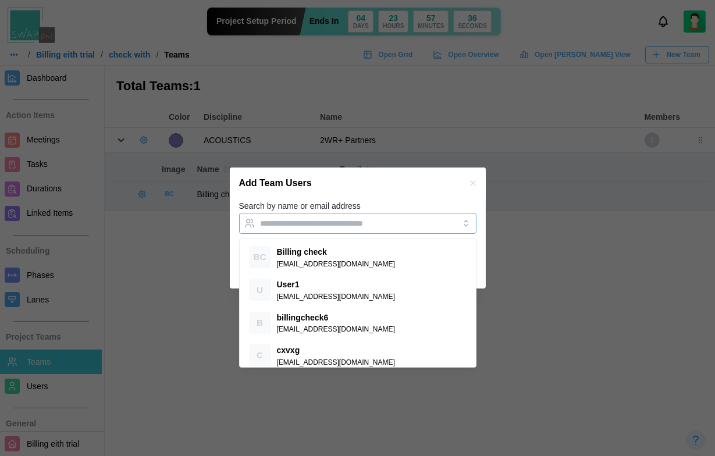
type input "*"
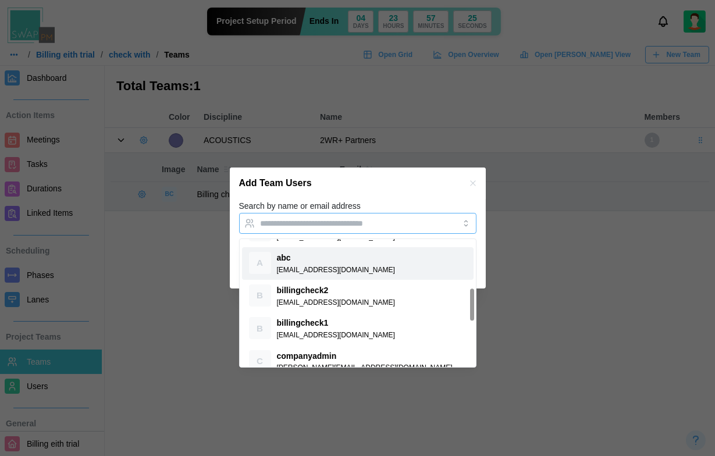
scroll to position [188, 0]
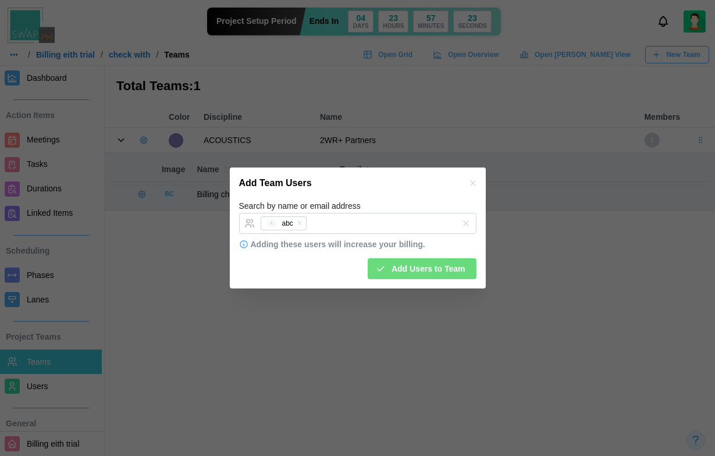
click at [429, 200] on div "Search by name or email address A abc" at bounding box center [357, 216] width 237 height 35
click at [439, 271] on span "Add Users to Team" at bounding box center [428, 269] width 74 height 20
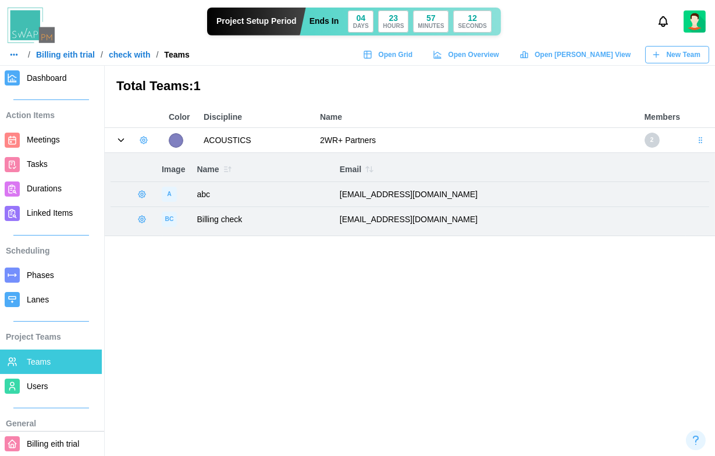
click at [142, 196] on icon "button" at bounding box center [141, 194] width 9 height 9
click at [176, 218] on div "Manage User" at bounding box center [195, 219] width 74 height 13
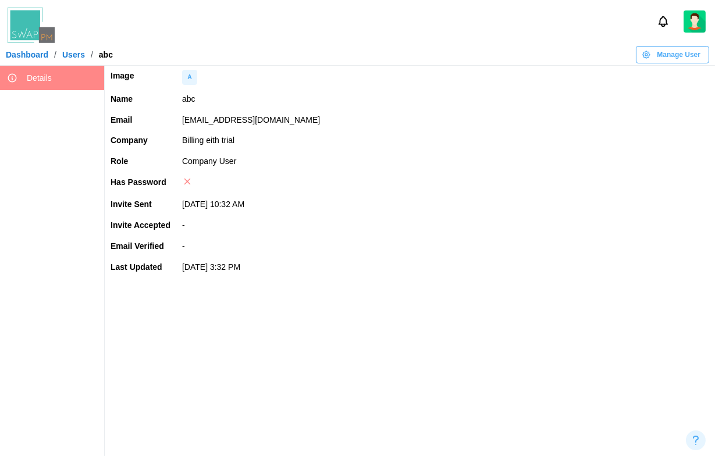
click at [685, 60] on span "Manage User" at bounding box center [679, 55] width 44 height 16
click at [664, 117] on div "Set User Password" at bounding box center [671, 120] width 70 height 9
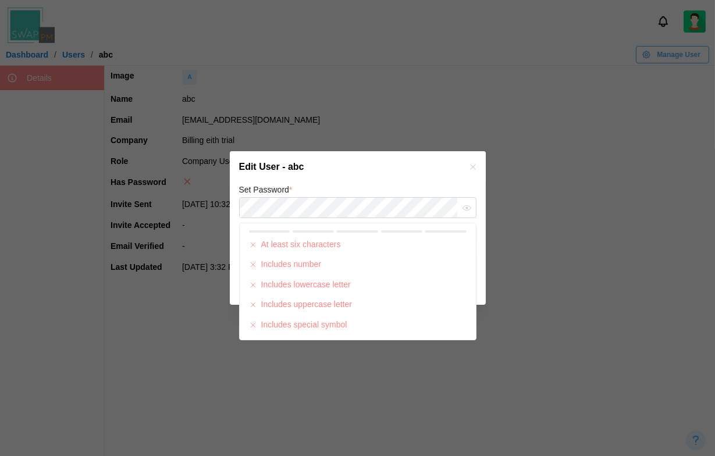
click at [467, 170] on button "button" at bounding box center [472, 167] width 13 height 13
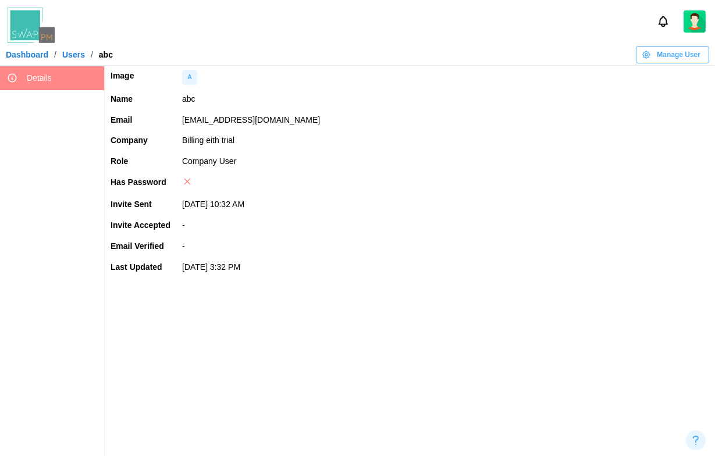
click at [467, 170] on div "Edit User - abc" at bounding box center [358, 178] width 230 height 29
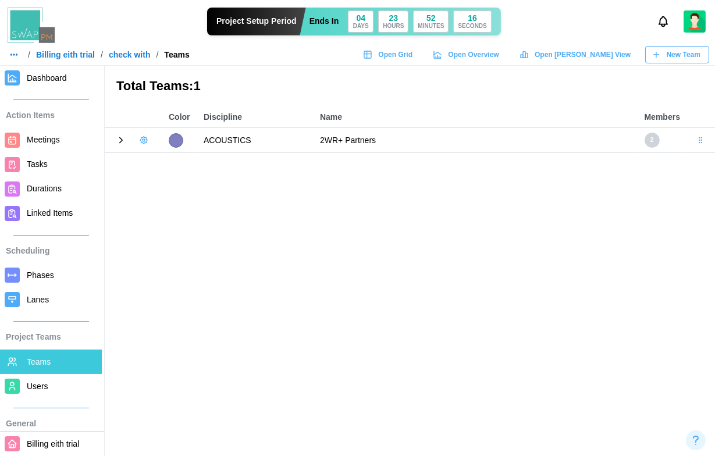
click at [412, 55] on span "Open Grid" at bounding box center [395, 55] width 34 height 16
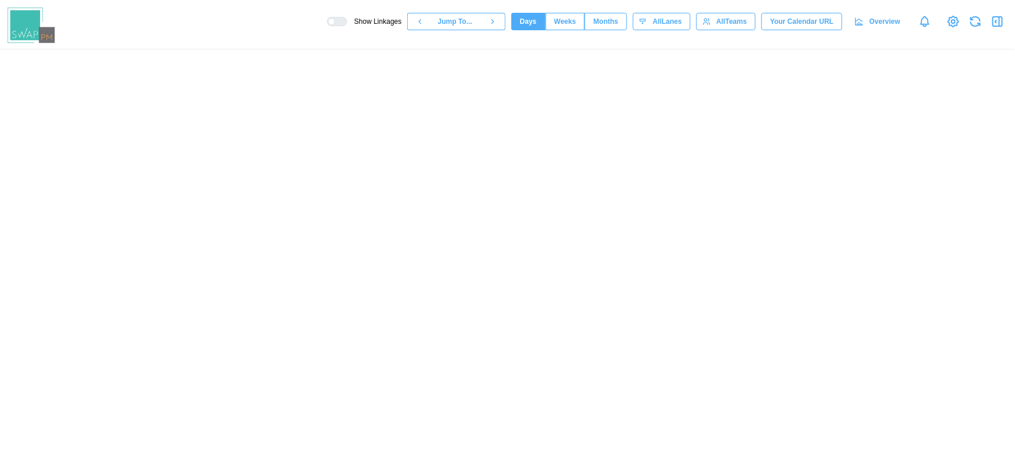
scroll to position [0, 257]
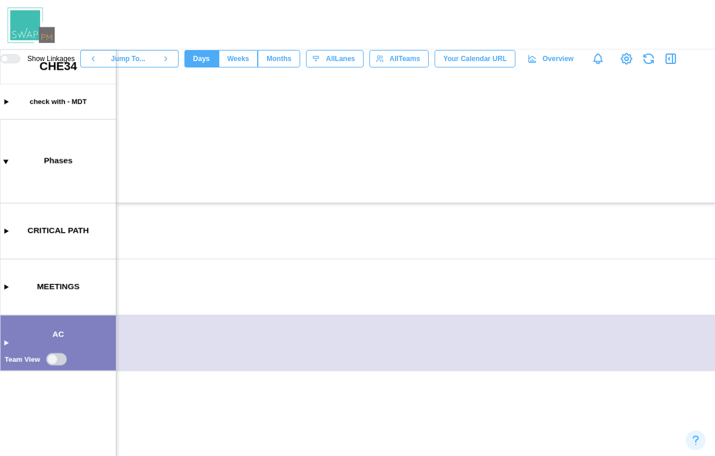
click at [618, 12] on div "Show Linkages Jump To... Days Weeks Months days All Lanes All Teams Your Calend…" at bounding box center [357, 34] width 715 height 69
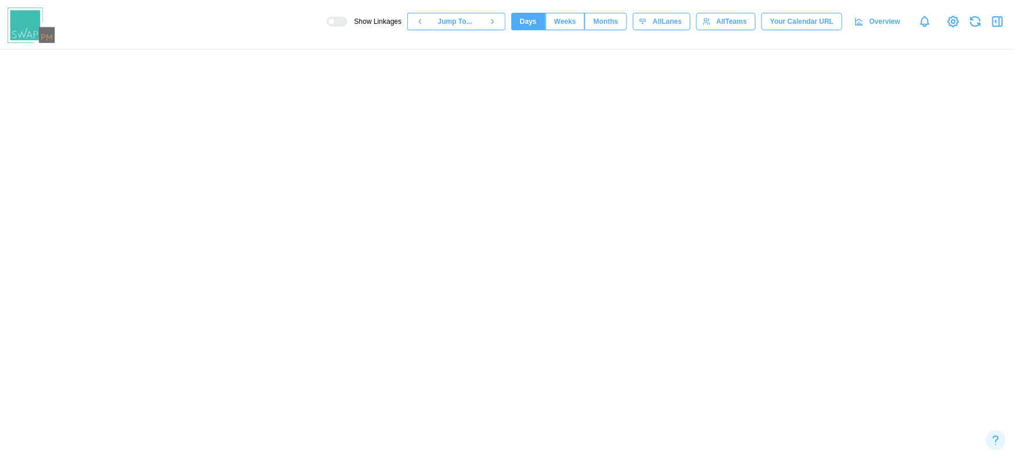
scroll to position [0, 8]
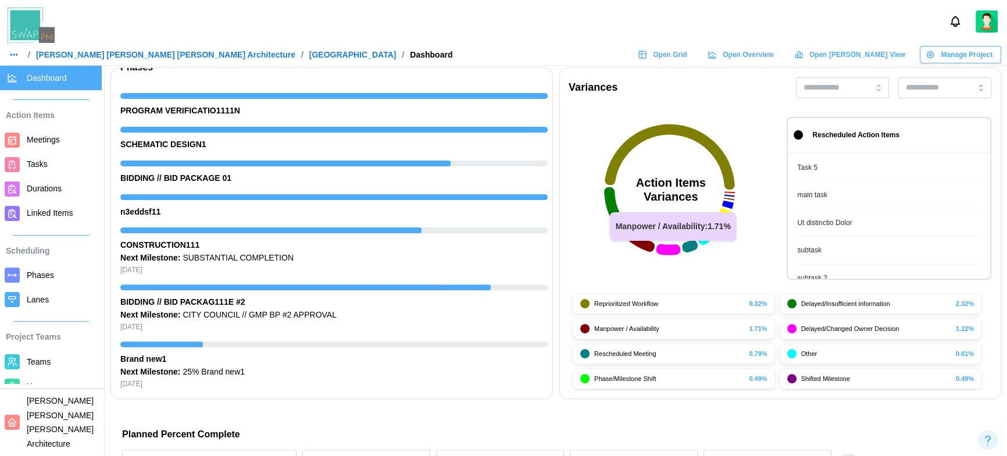
click at [637, 240] on icon at bounding box center [639, 240] width 31 height 23
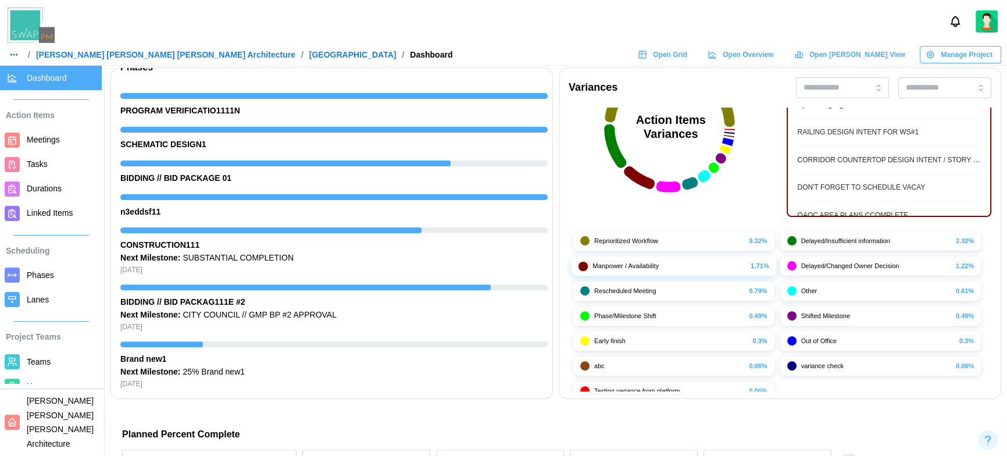
scroll to position [68, 0]
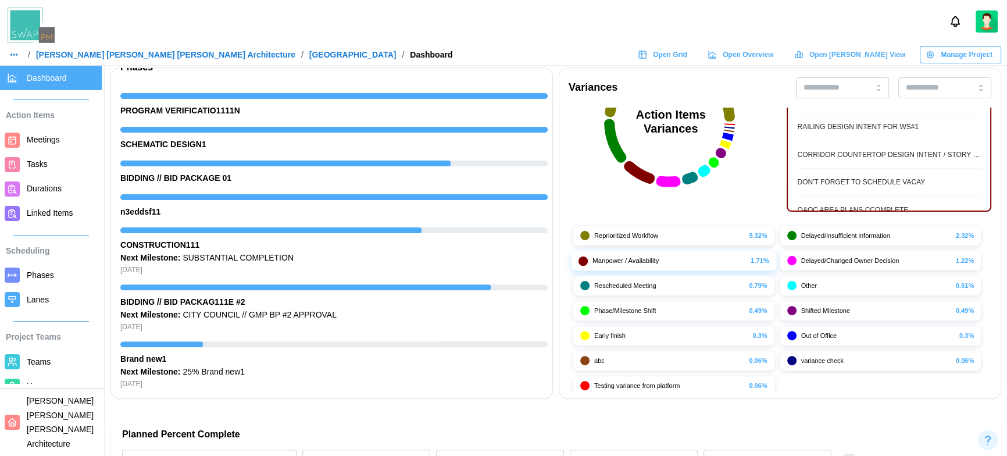
click at [695, 361] on div "abc" at bounding box center [669, 361] width 150 height 10
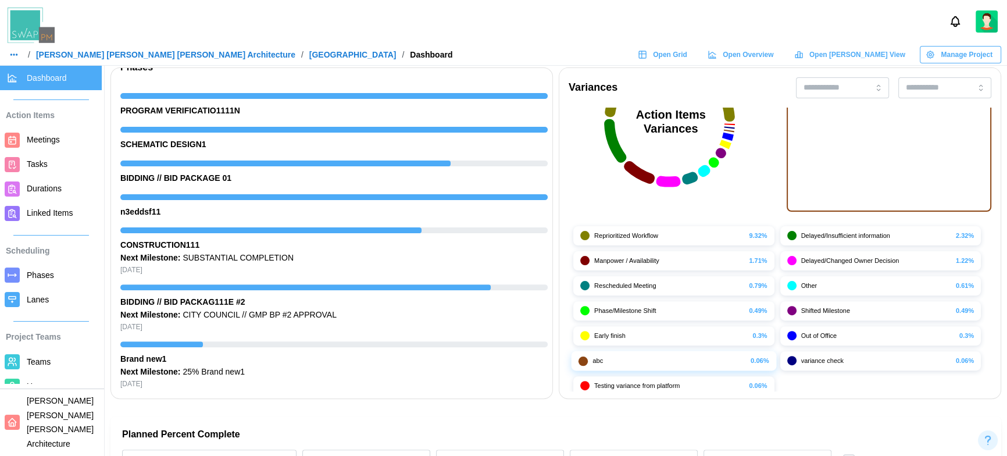
scroll to position [0, 0]
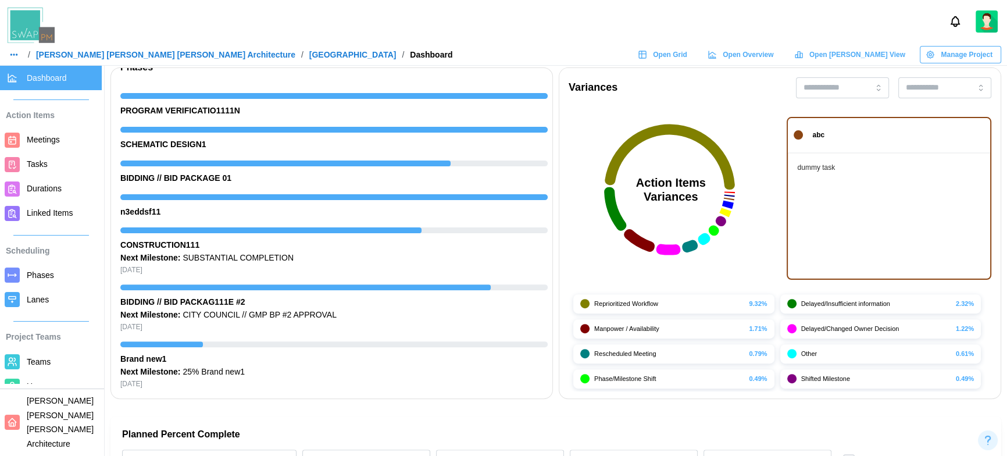
click at [493, 30] on div at bounding box center [503, 21] width 1007 height 43
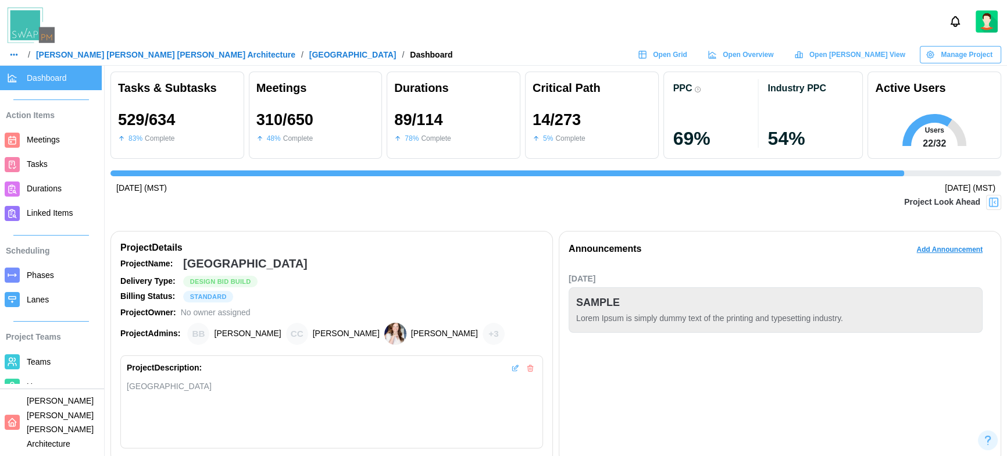
click at [576, 38] on div at bounding box center [503, 21] width 1007 height 43
